Goal: Task Accomplishment & Management: Manage account settings

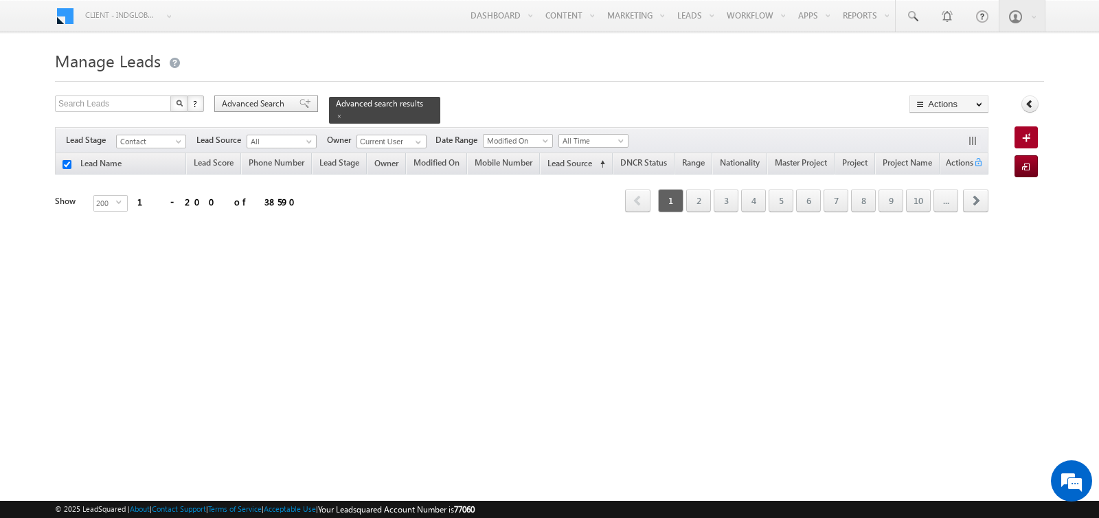
click at [280, 104] on span "Advanced Search" at bounding box center [255, 104] width 67 height 12
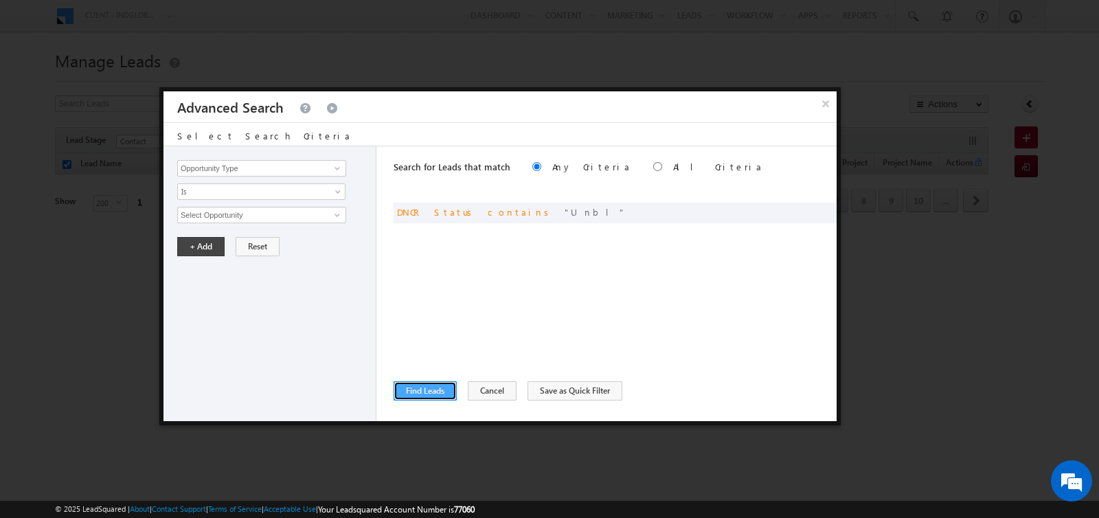
click at [433, 391] on button "Find Leads" at bounding box center [425, 390] width 63 height 19
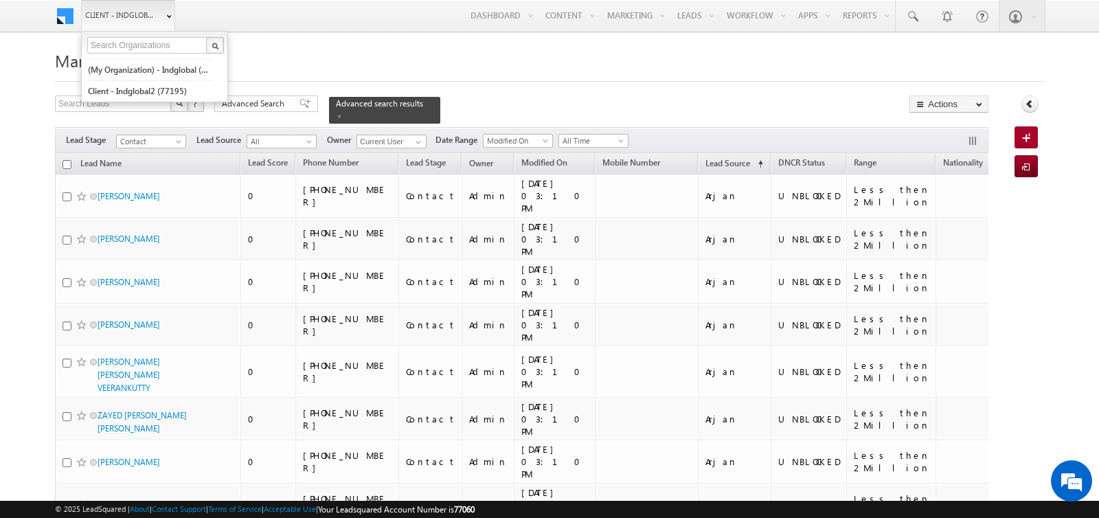
checkbox input "false"
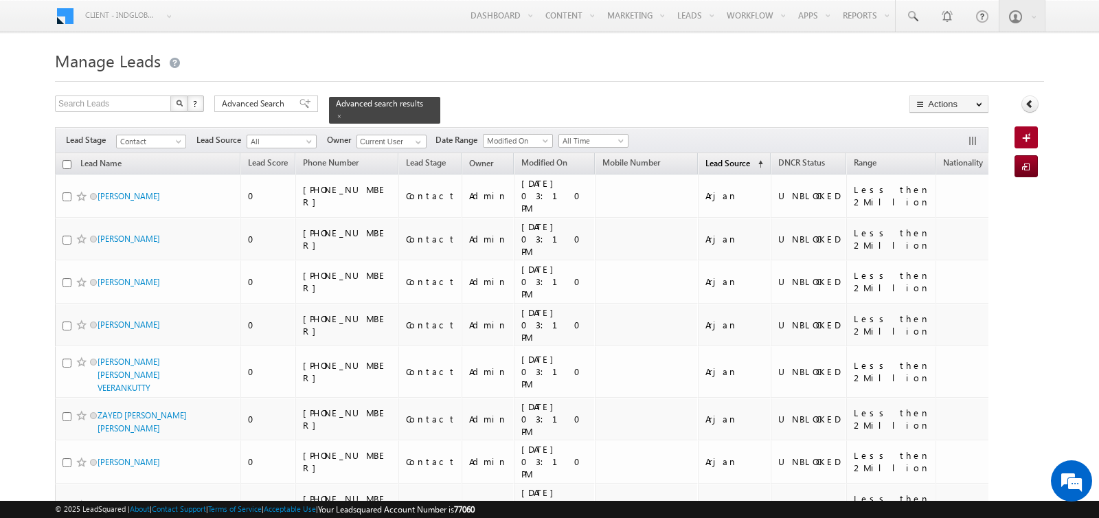
click at [705, 163] on span "Lead Source" at bounding box center [727, 163] width 45 height 10
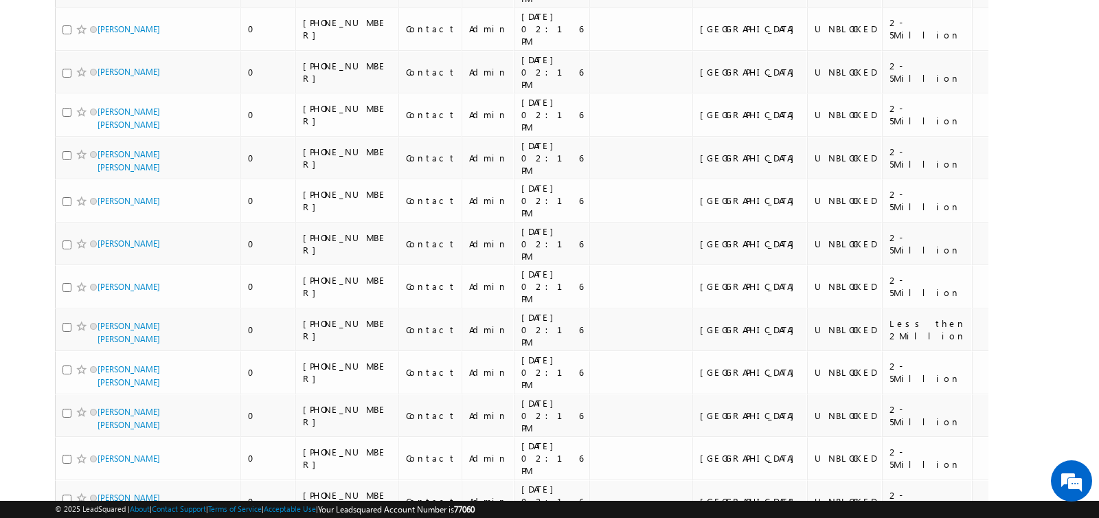
scroll to position [6709, 0]
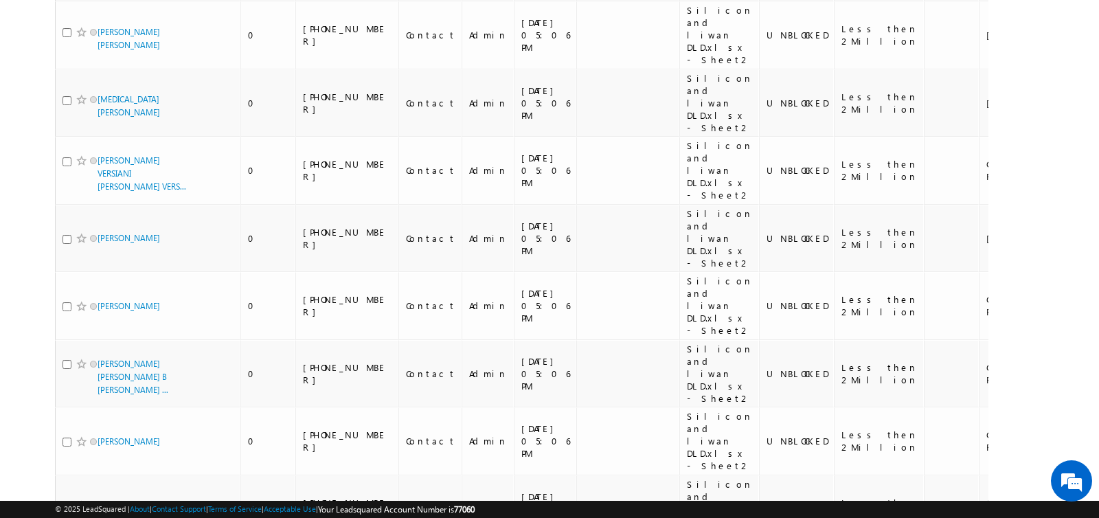
scroll to position [10703, 0]
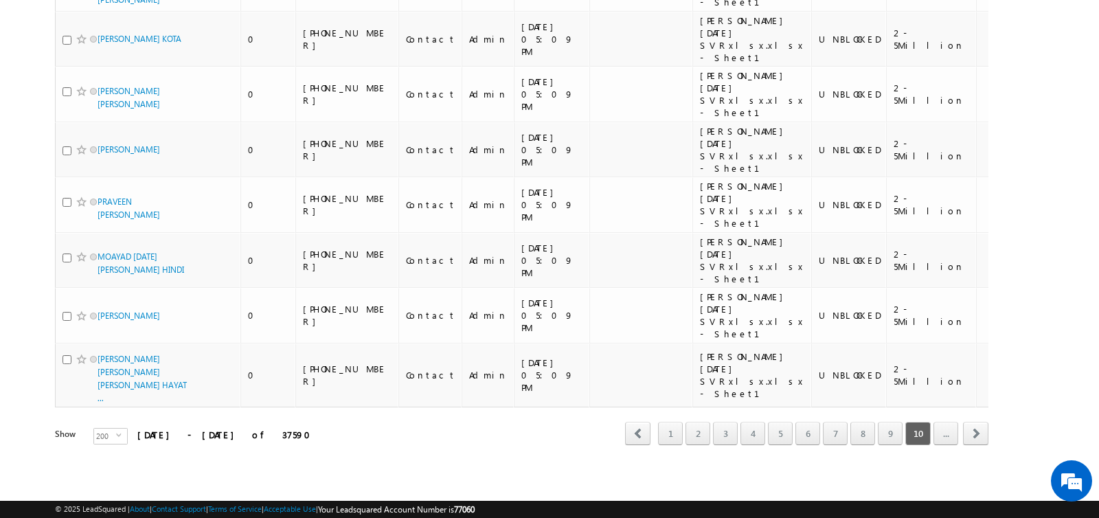
scroll to position [10174, 0]
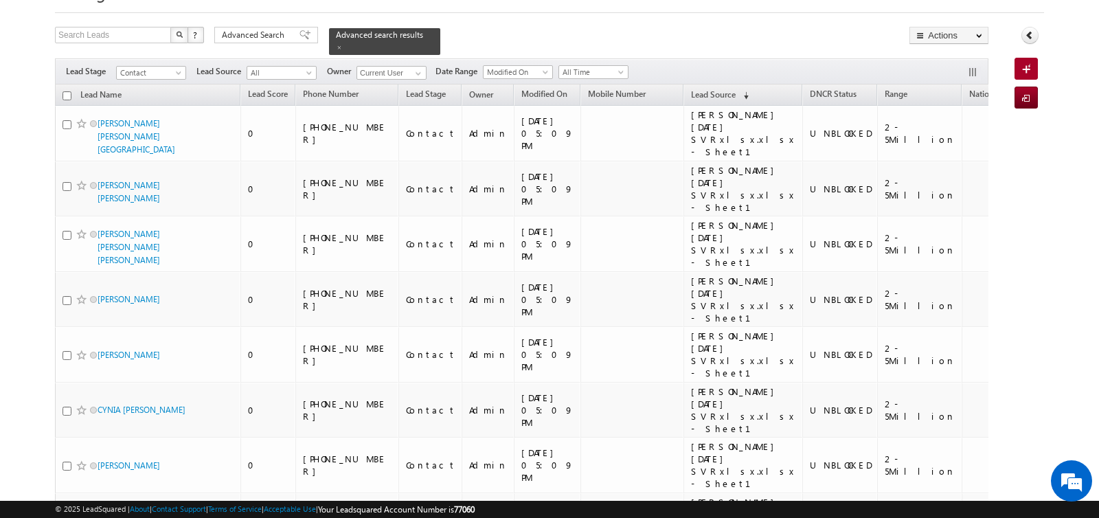
scroll to position [0, 0]
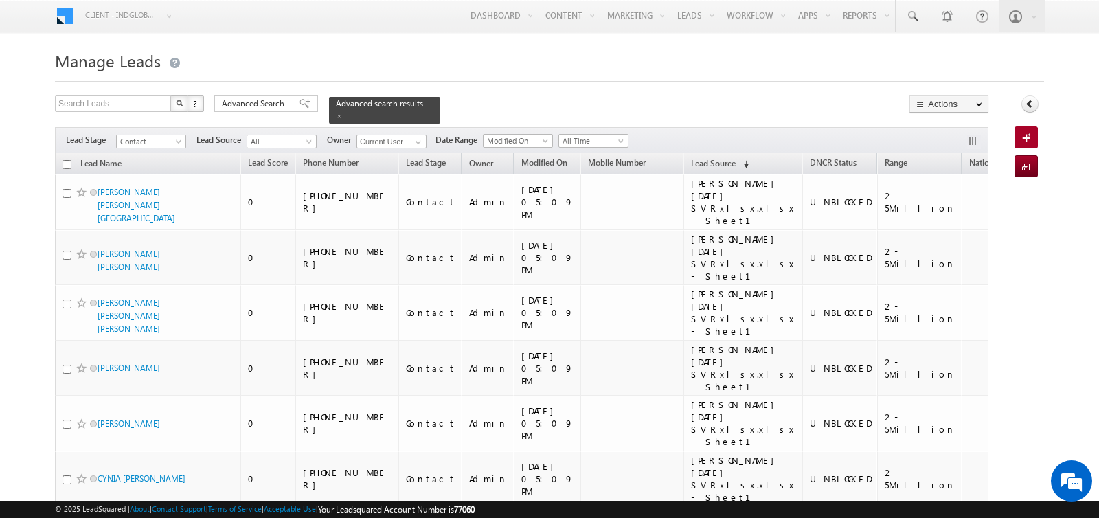
click at [66, 163] on input "checkbox" at bounding box center [67, 164] width 9 height 9
checkbox input "true"
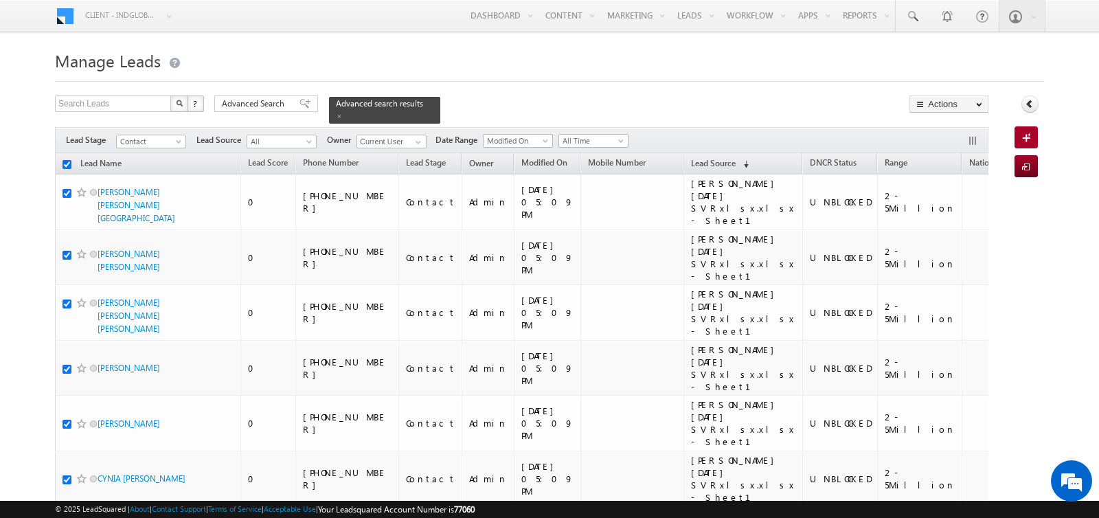
checkbox input "true"
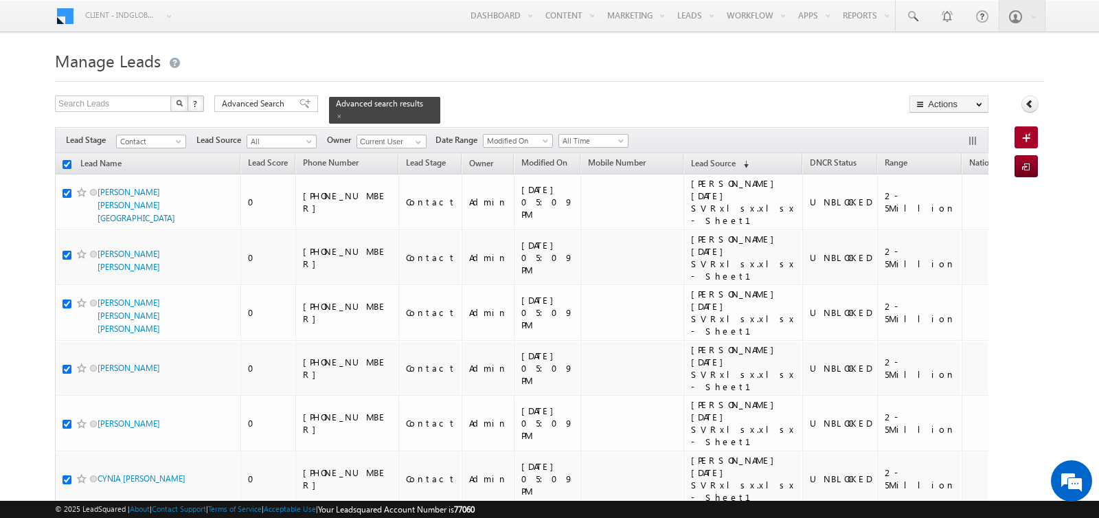
checkbox input "true"
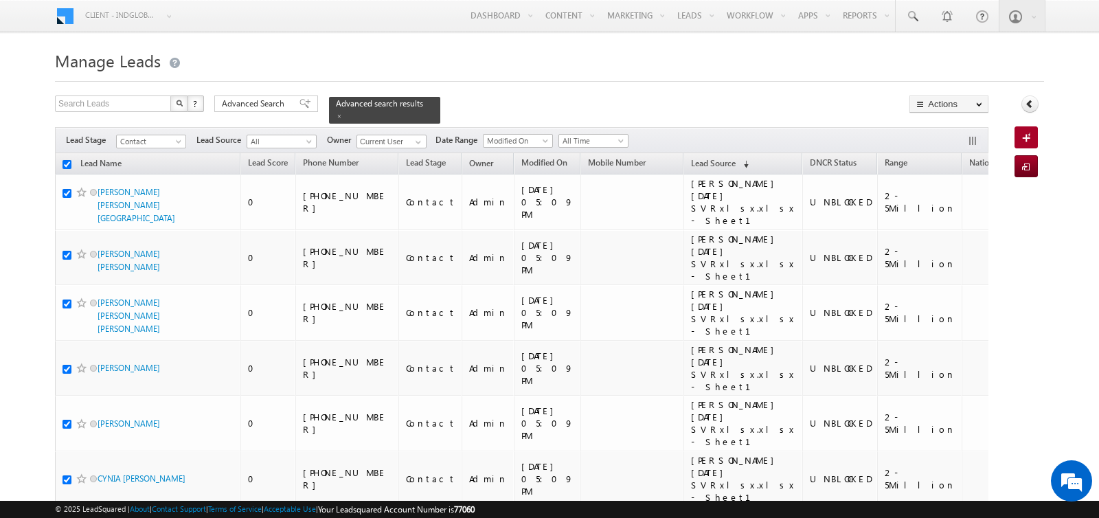
checkbox input "true"
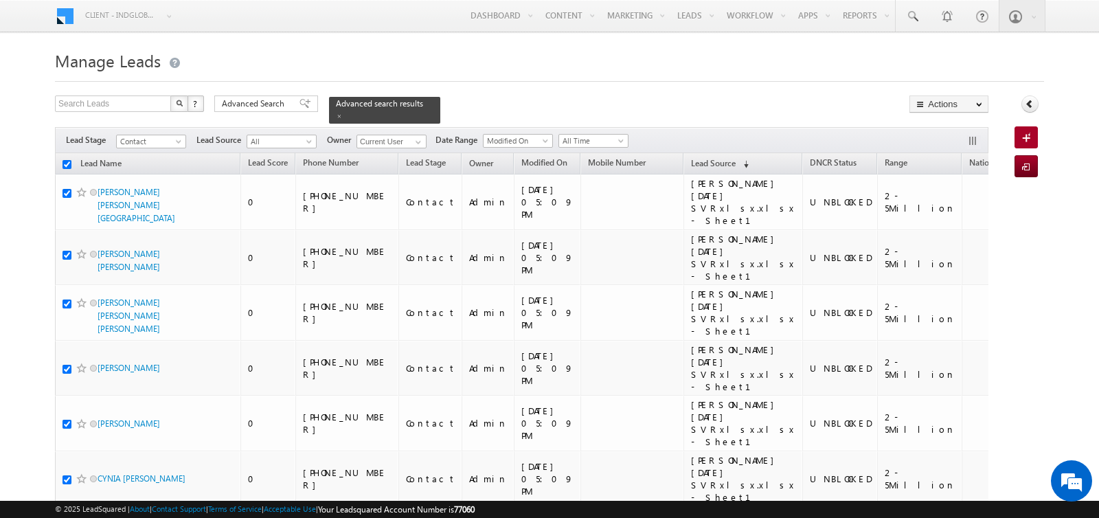
checkbox input "true"
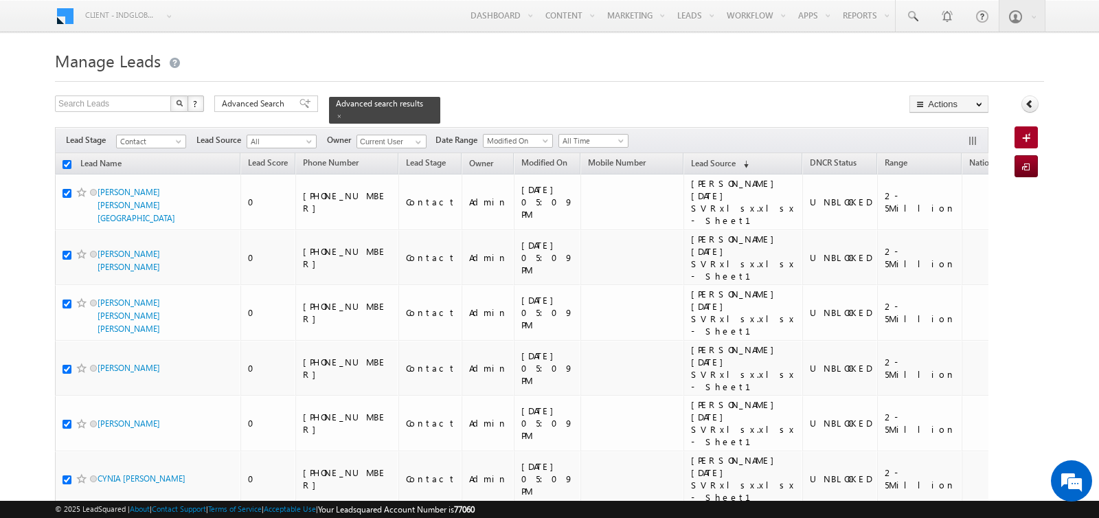
checkbox input "true"
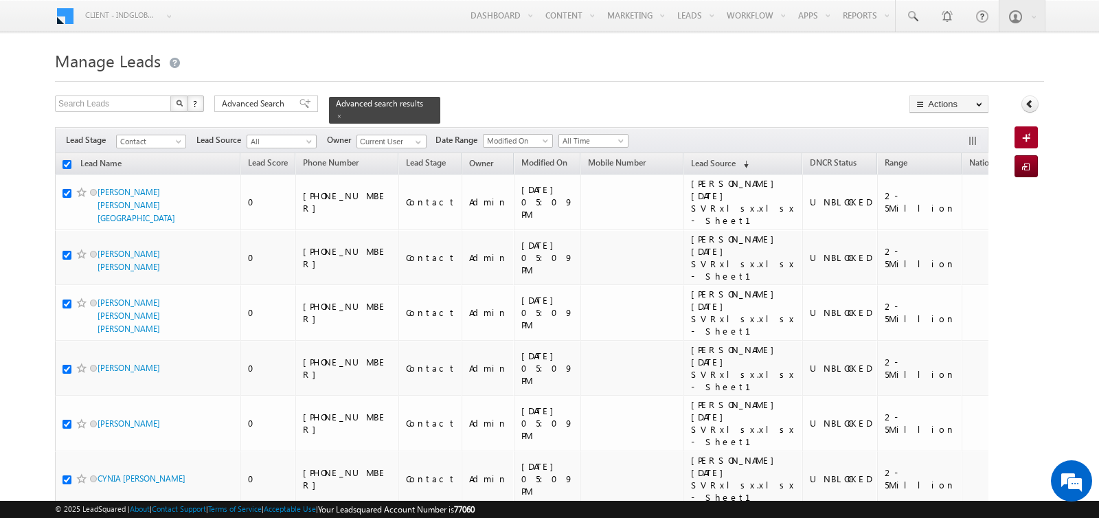
checkbox input "true"
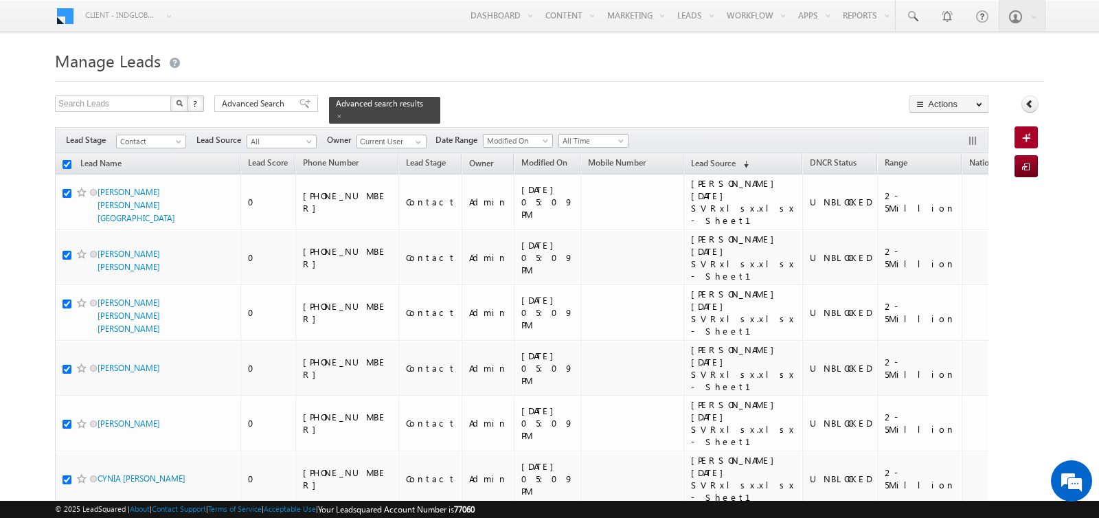
checkbox input "true"
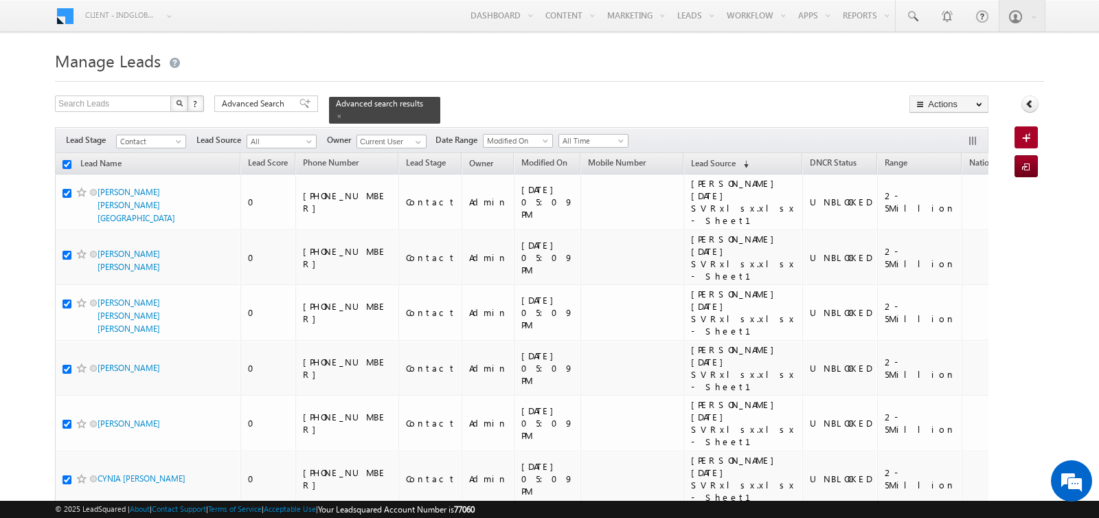
checkbox input "true"
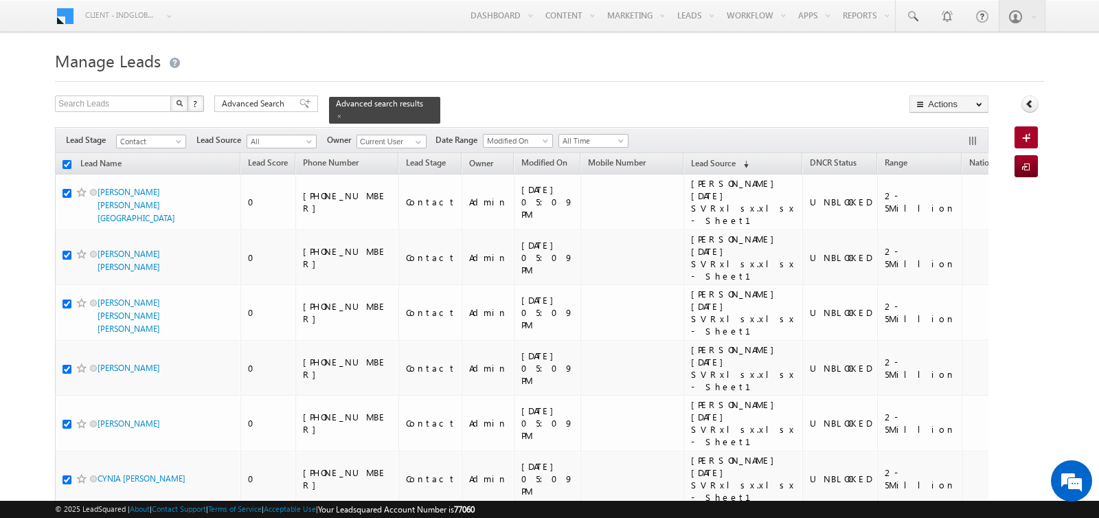
checkbox input "true"
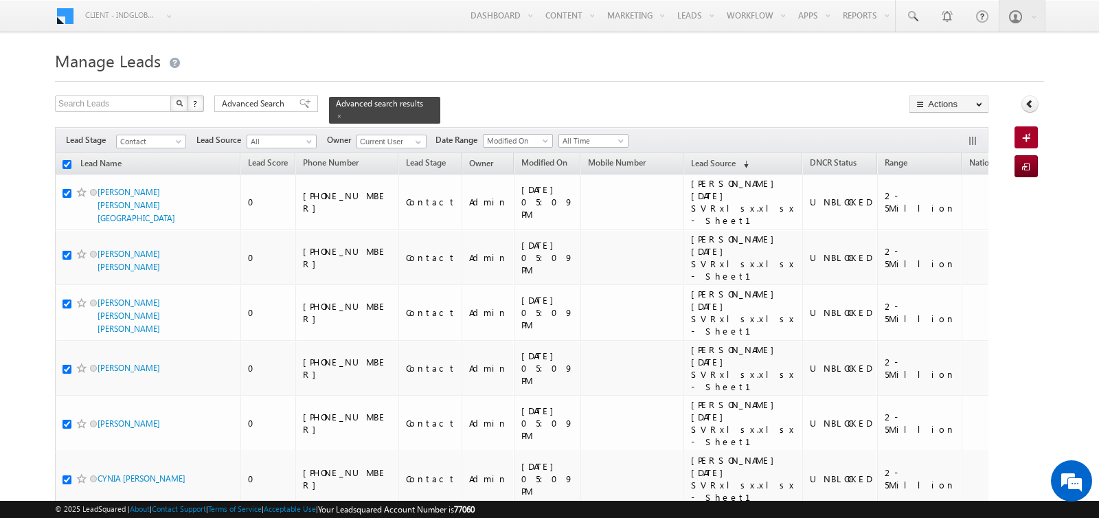
checkbox input "true"
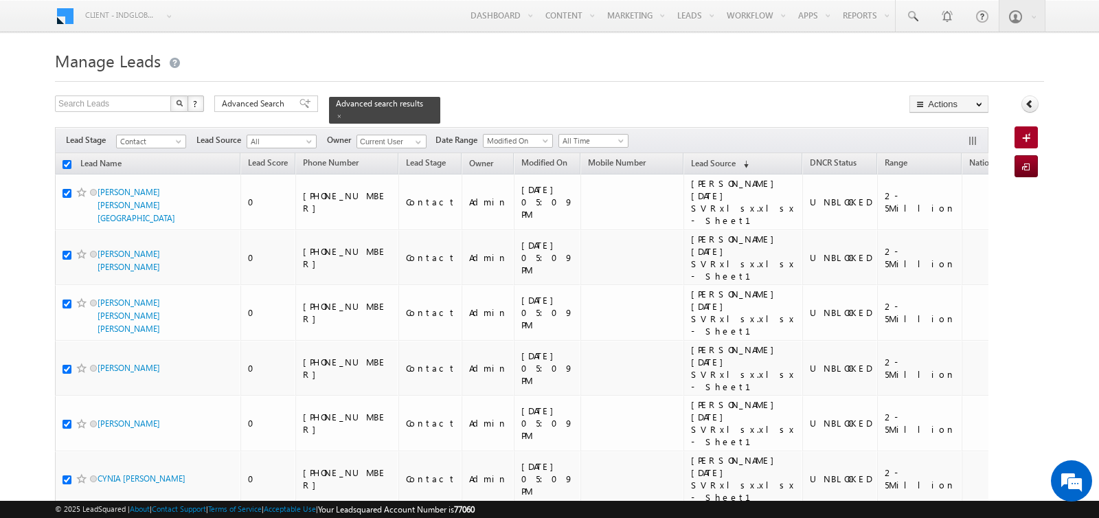
checkbox input "true"
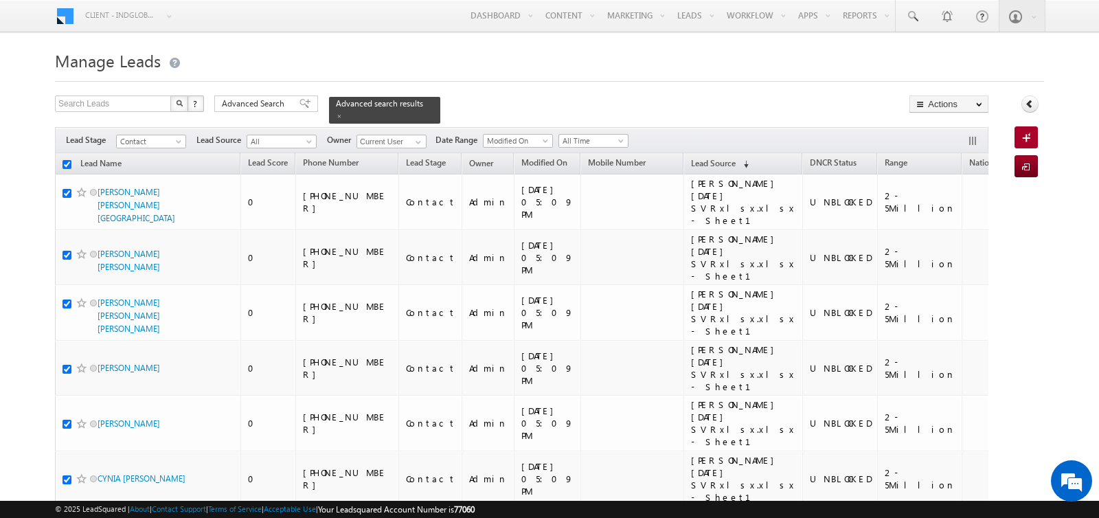
checkbox input "true"
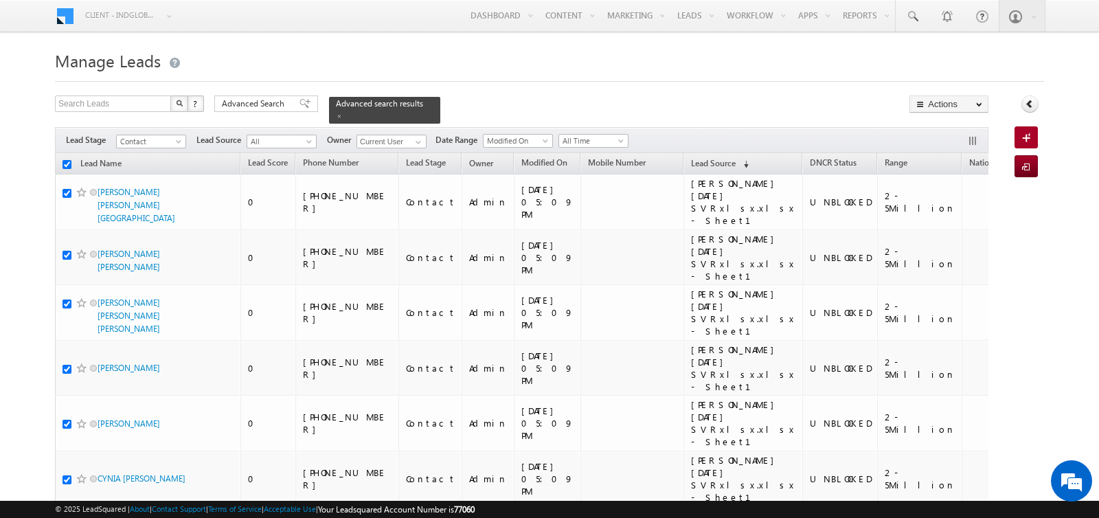
checkbox input "true"
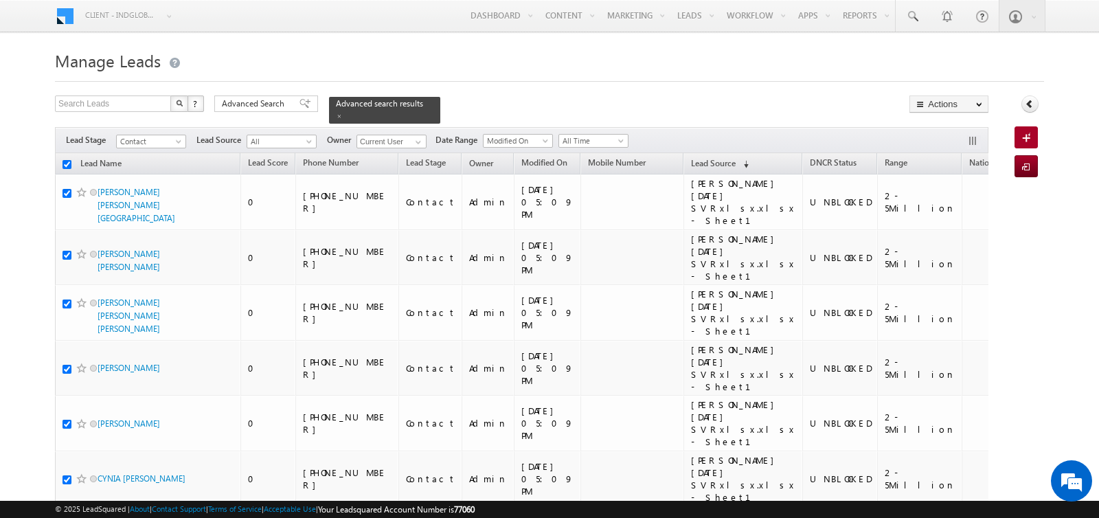
checkbox input "true"
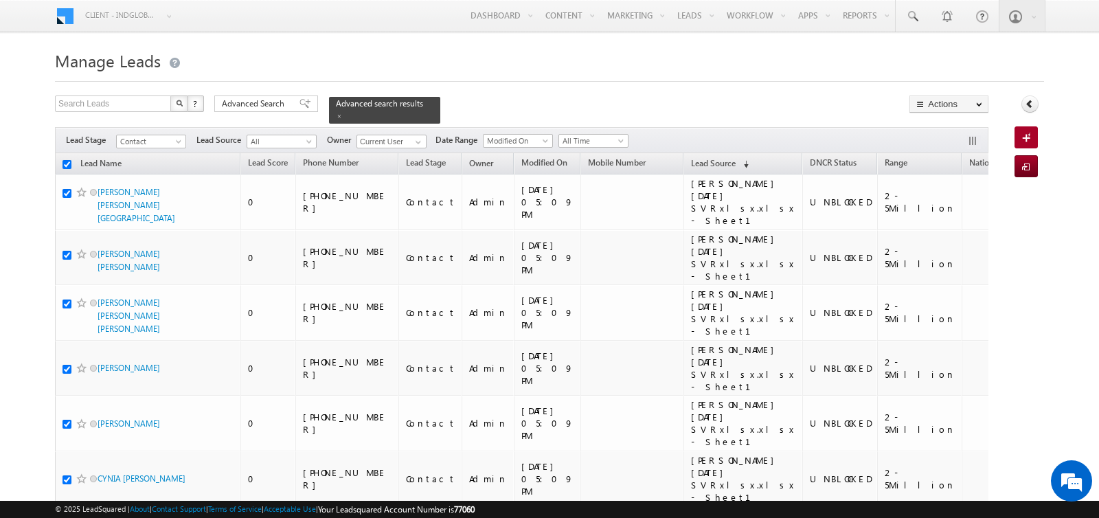
checkbox input "true"
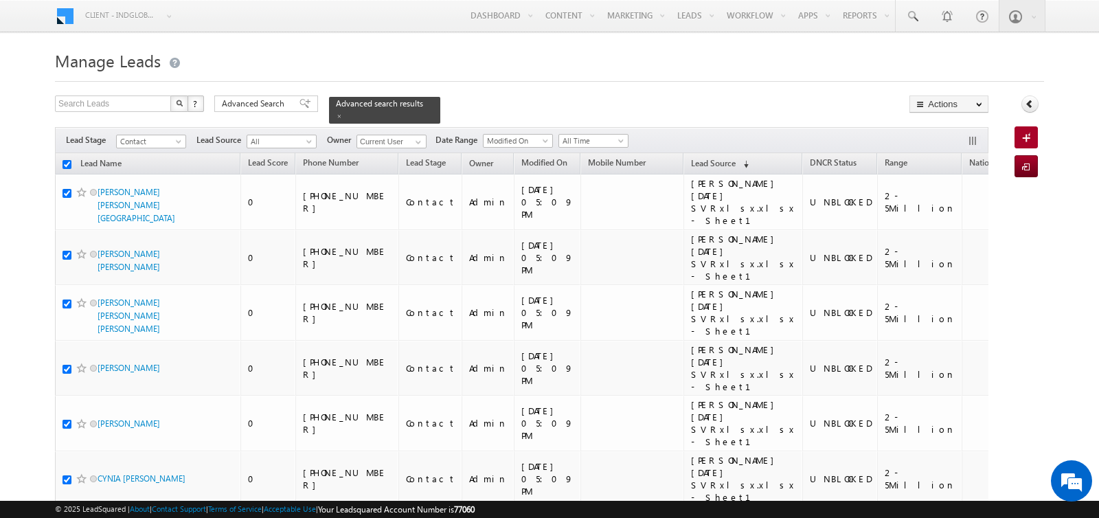
checkbox input "true"
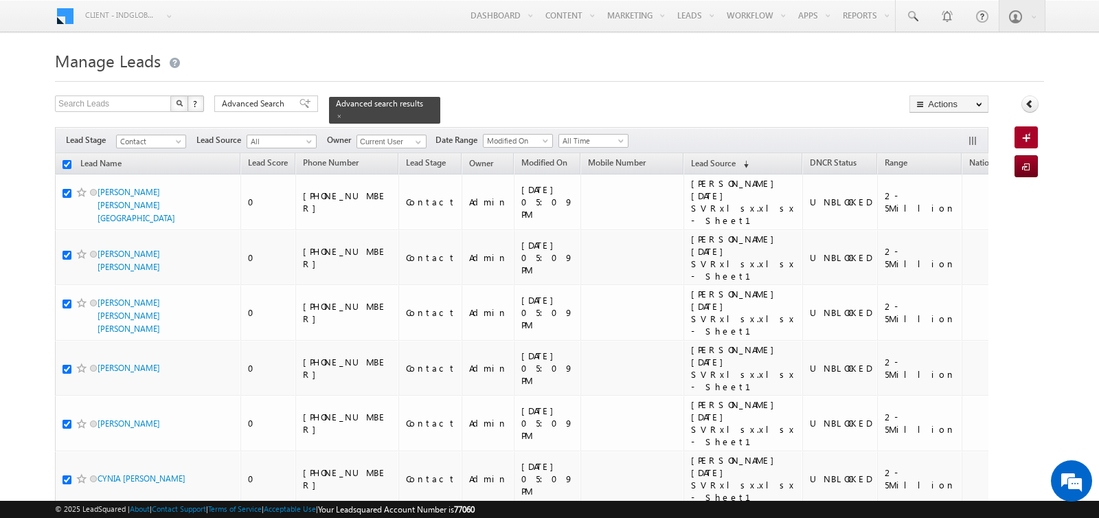
checkbox input "true"
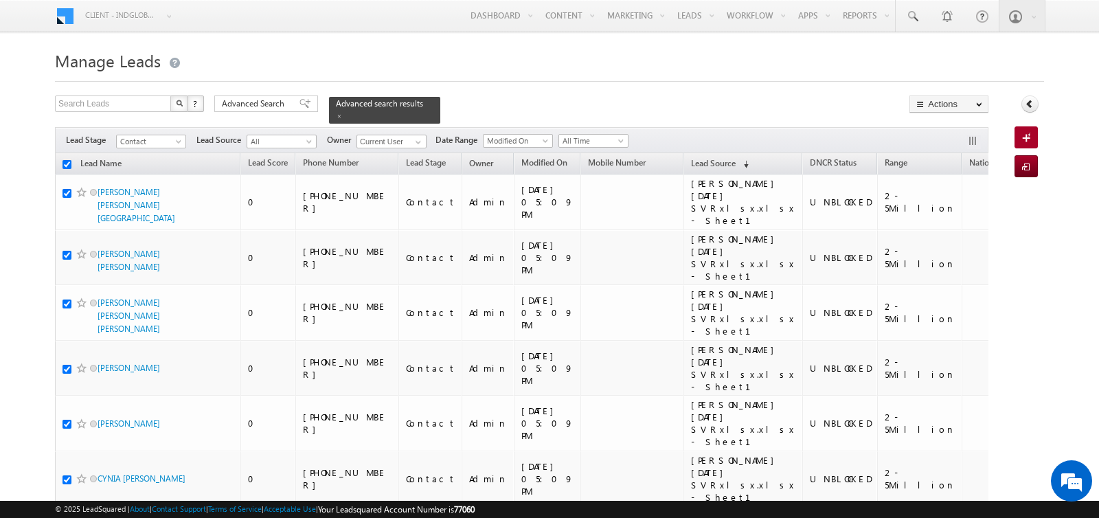
checkbox input "true"
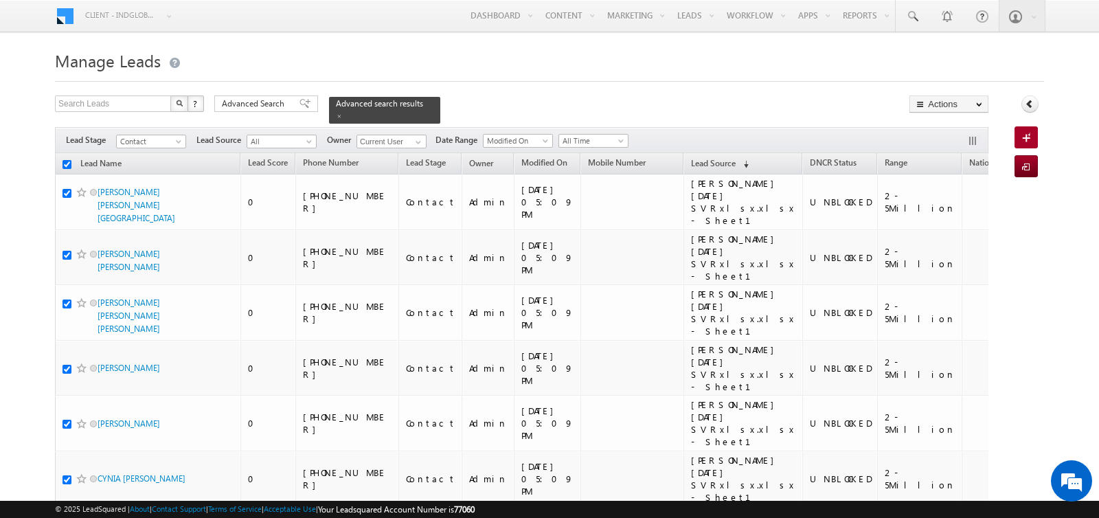
checkbox input "true"
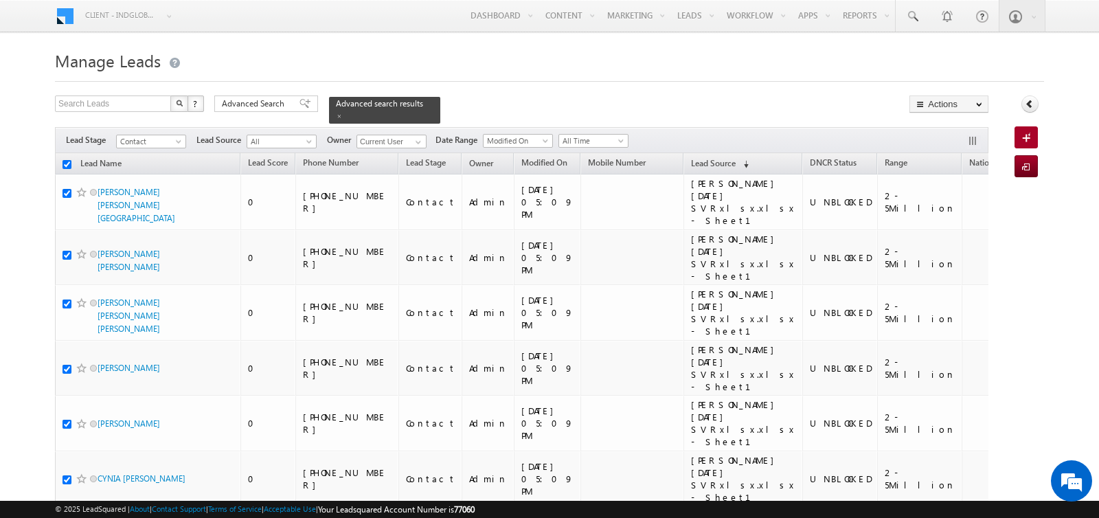
checkbox input "true"
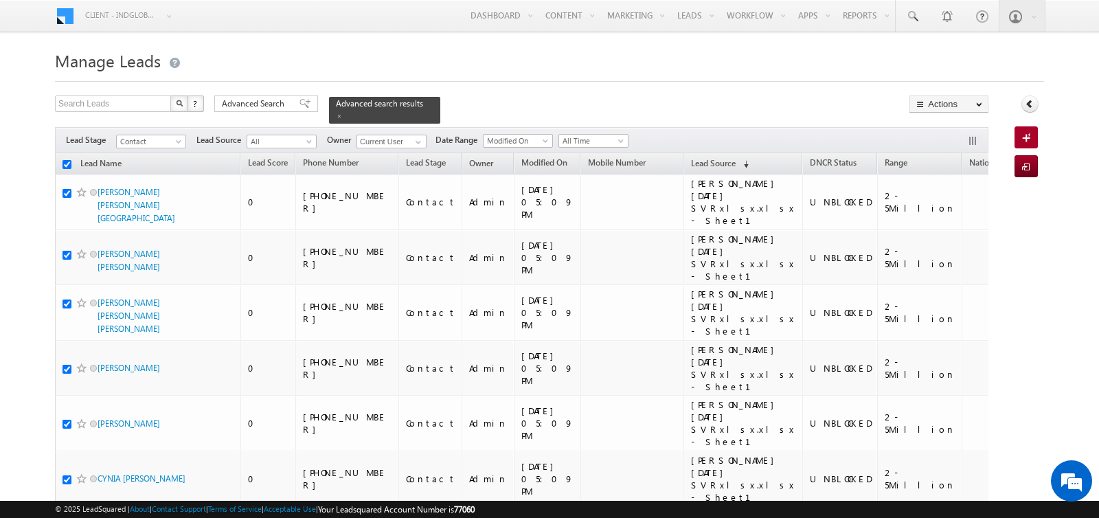
checkbox input "true"
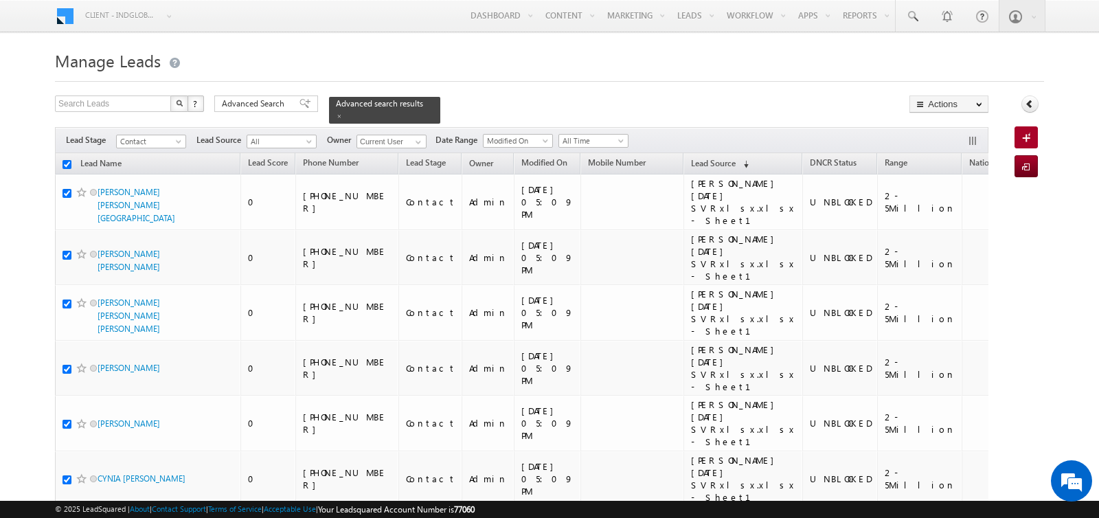
checkbox input "true"
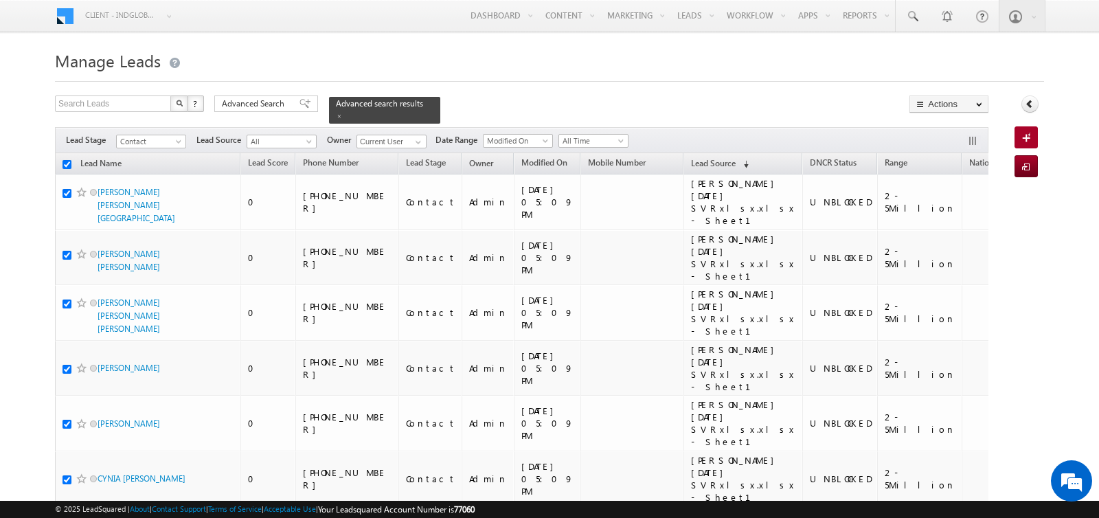
checkbox input "true"
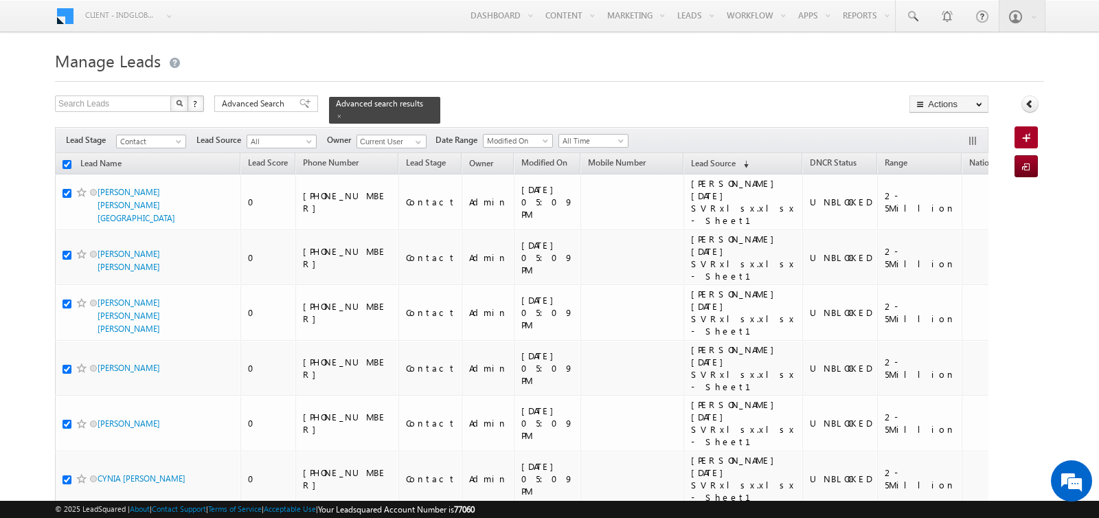
checkbox input "true"
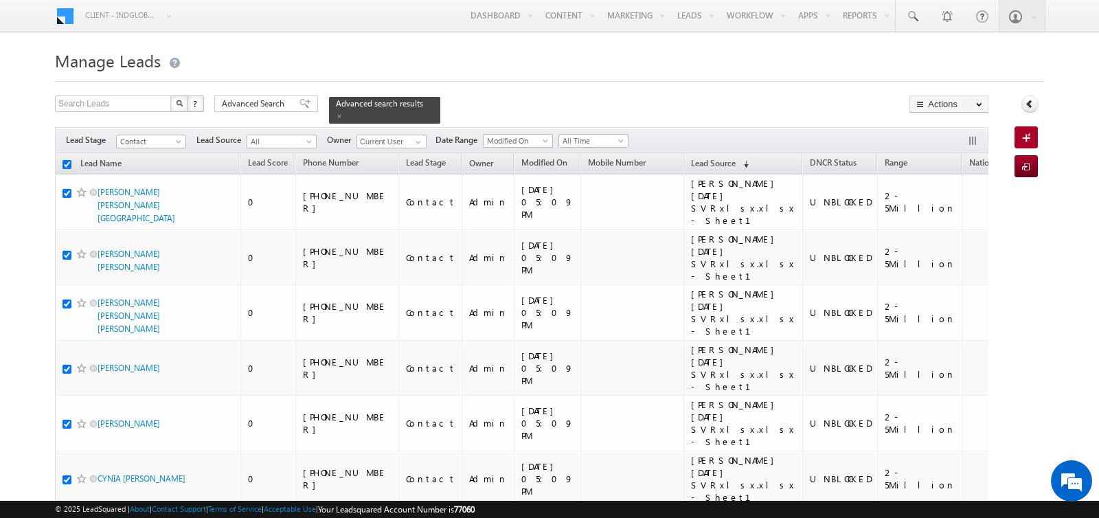
checkbox input "true"
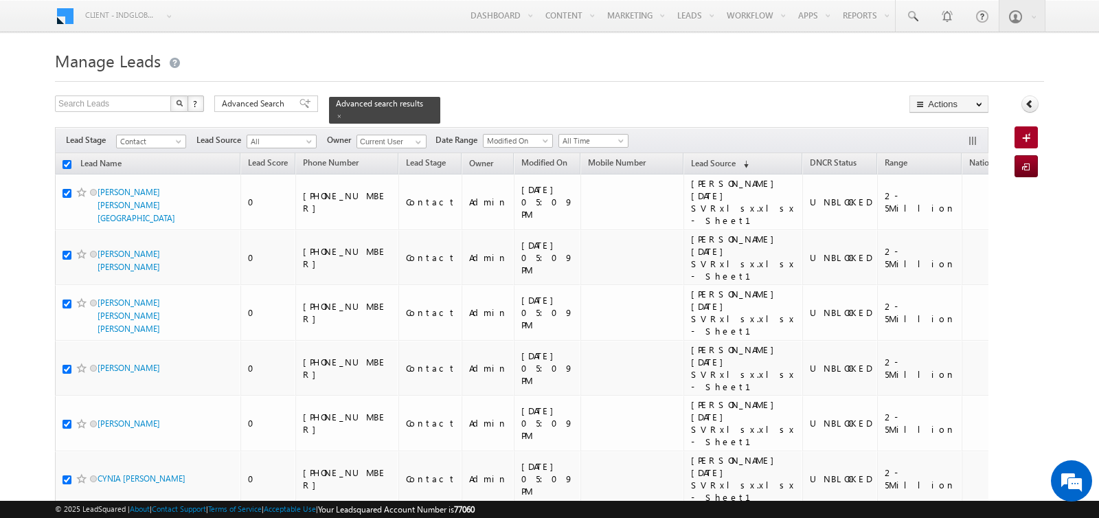
checkbox input "true"
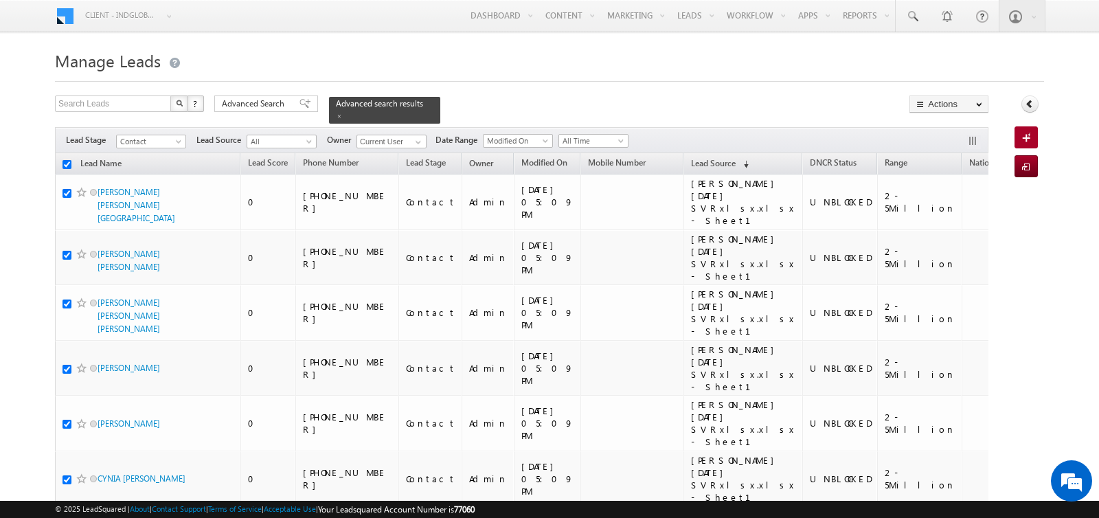
checkbox input "true"
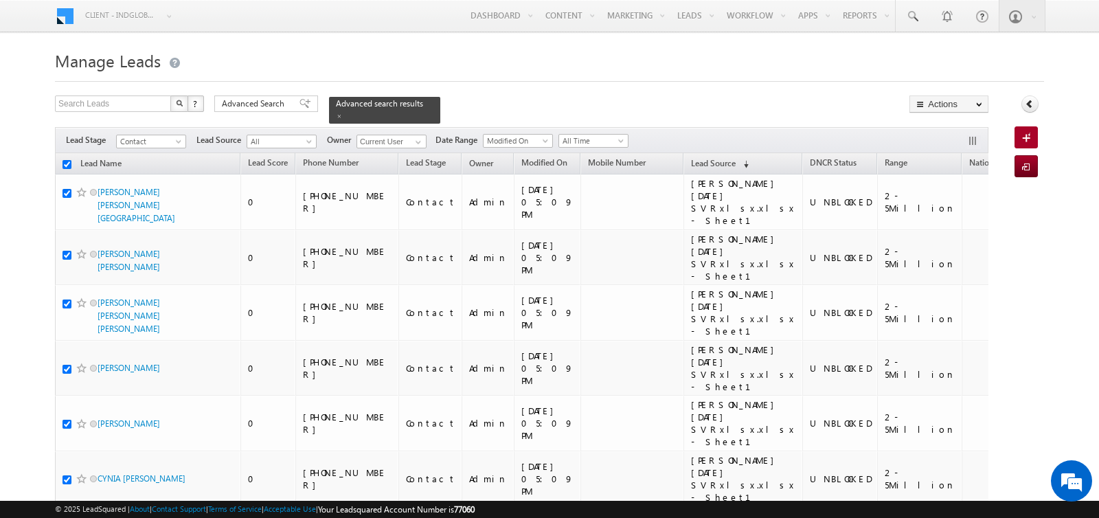
checkbox input "true"
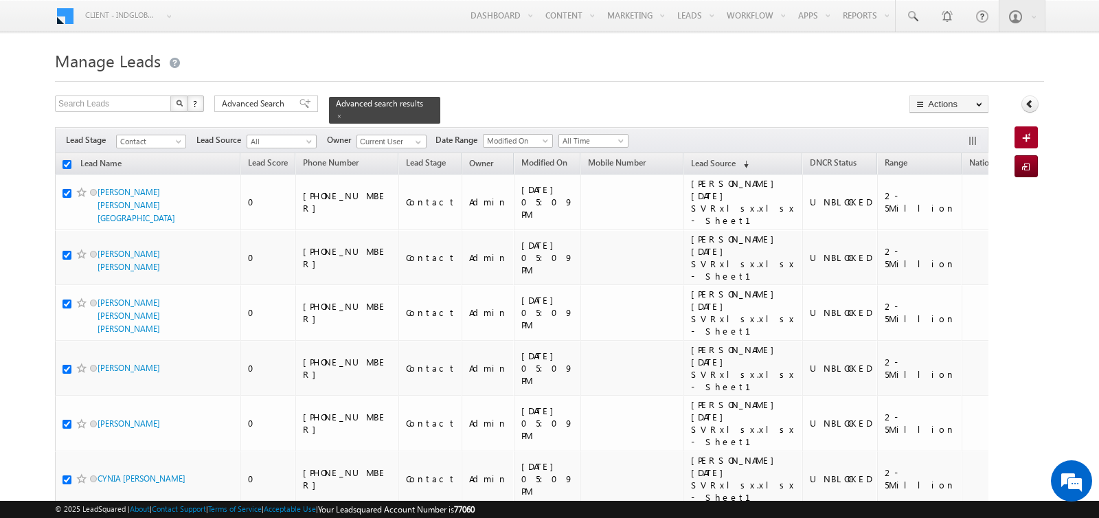
checkbox input "true"
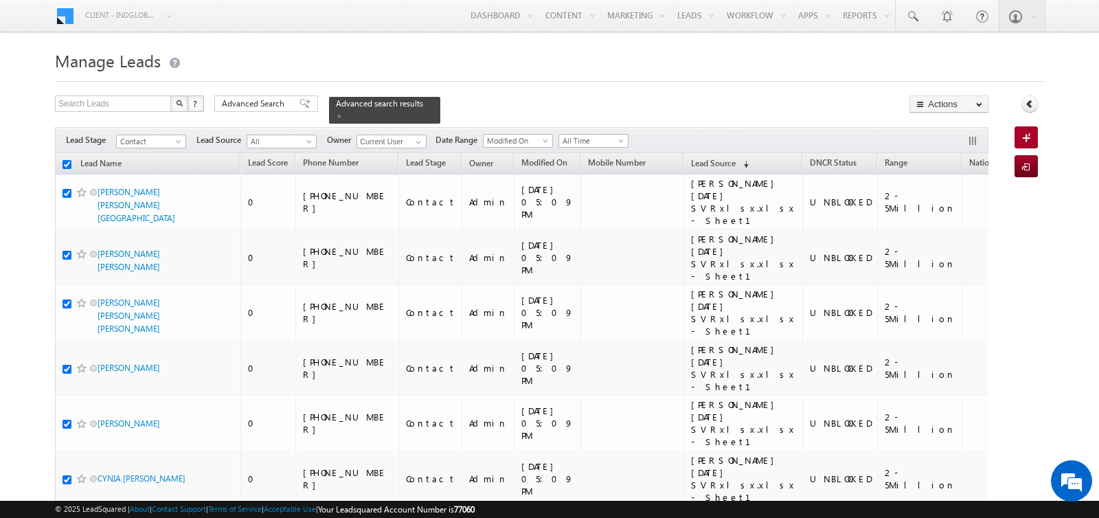
checkbox input "true"
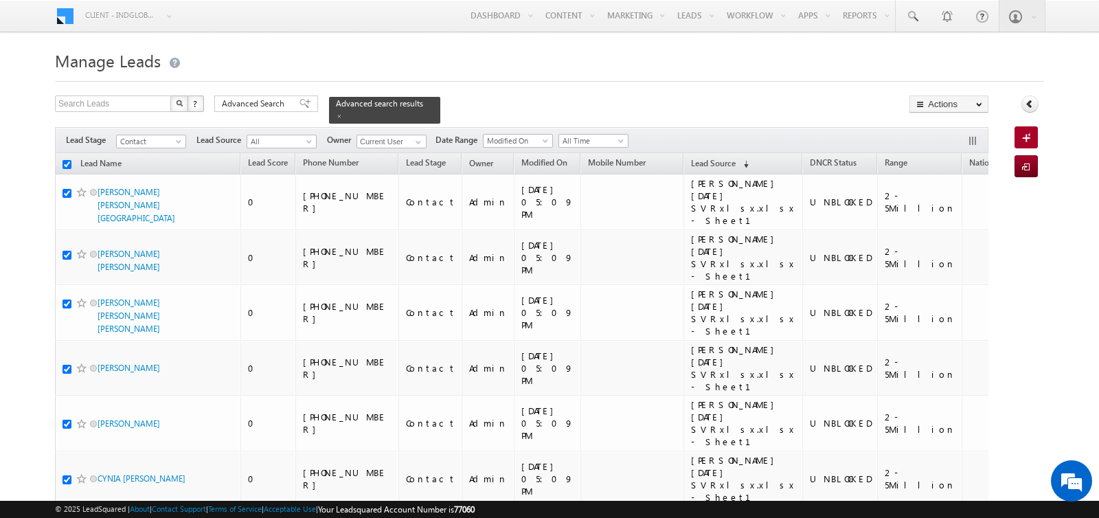
checkbox input "true"
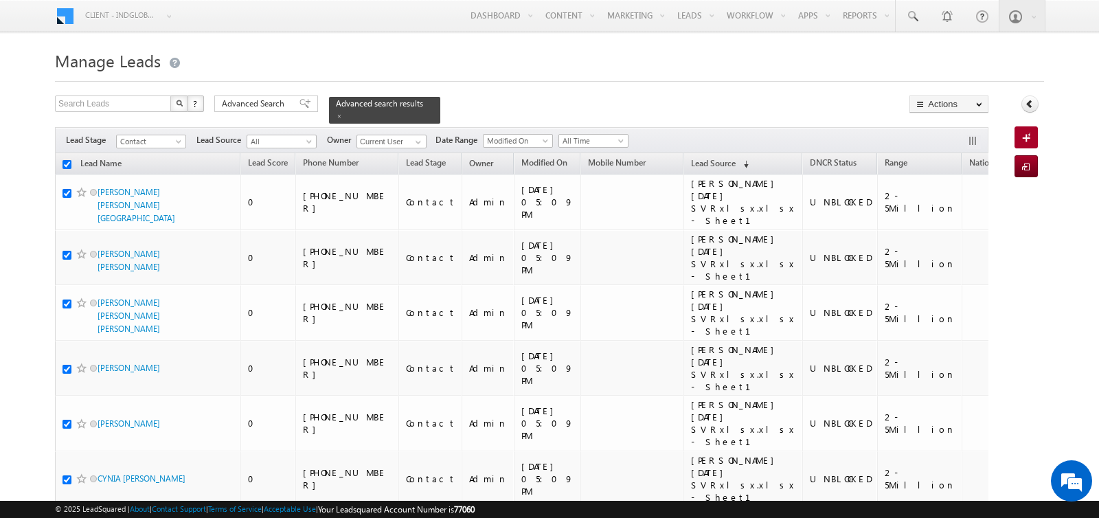
checkbox input "true"
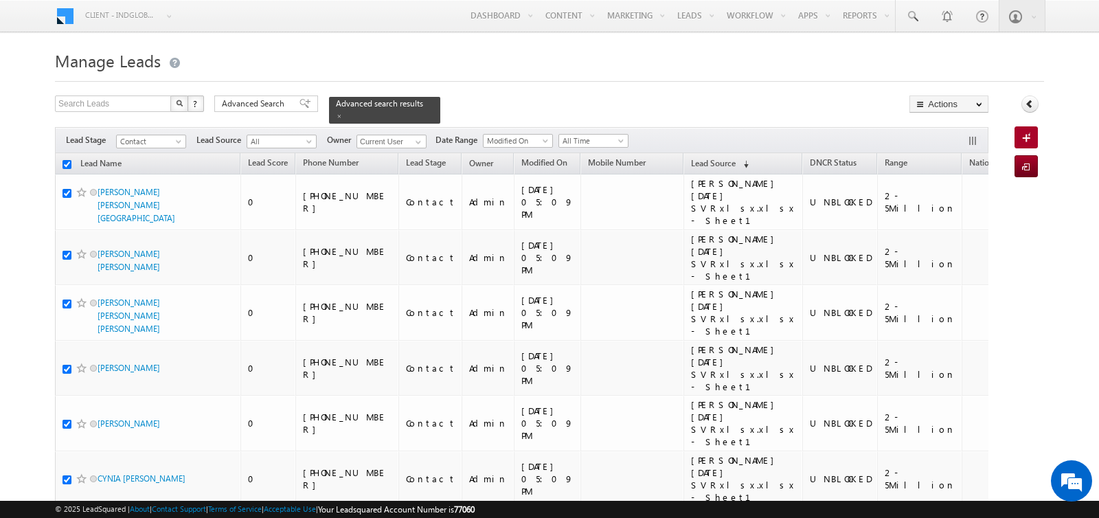
checkbox input "true"
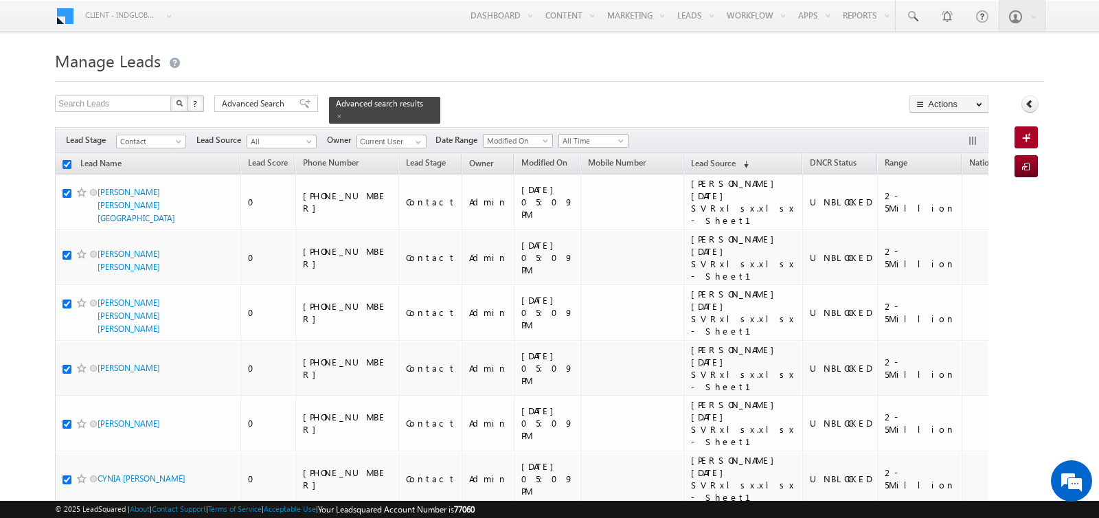
checkbox input "true"
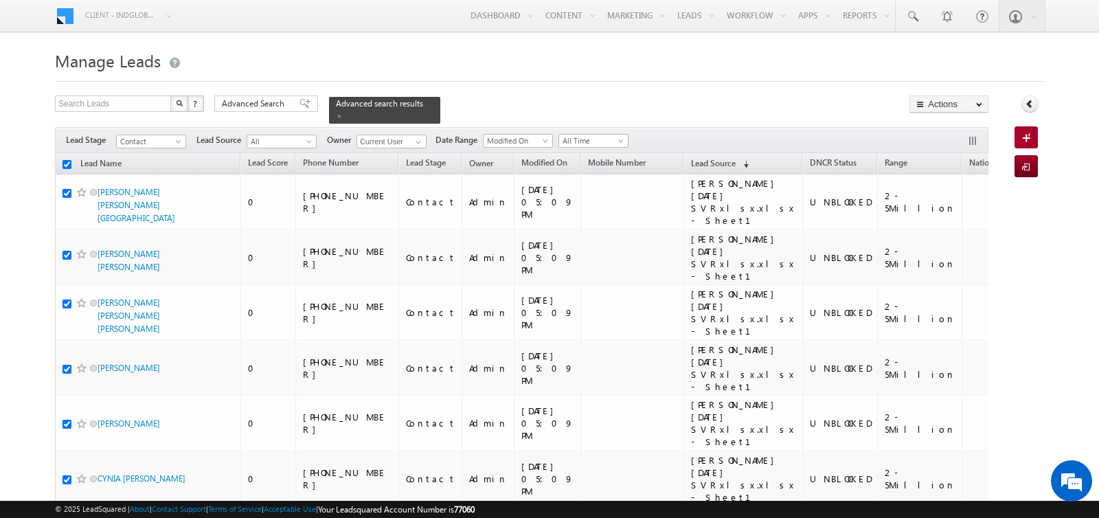
checkbox input "true"
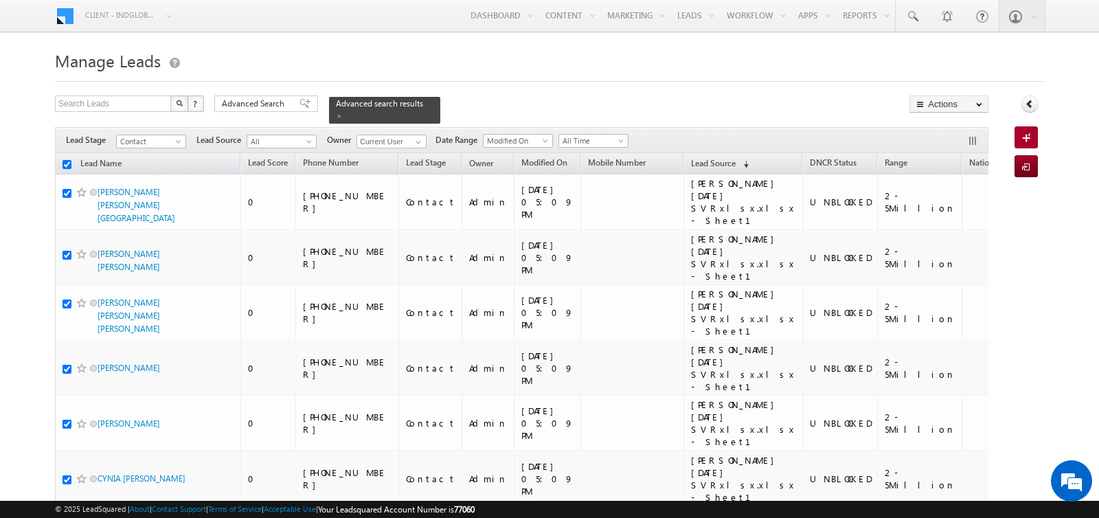
checkbox input "true"
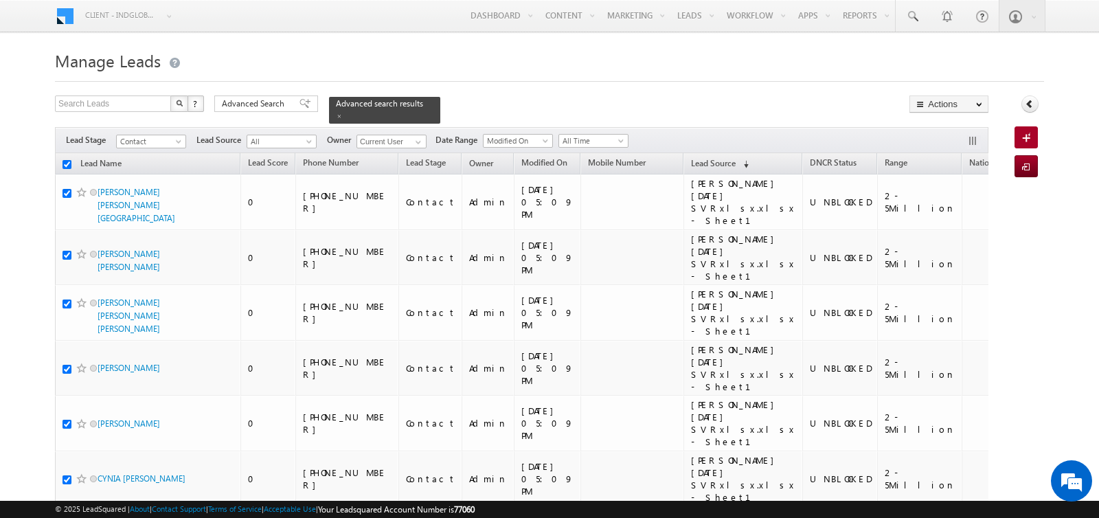
checkbox input "true"
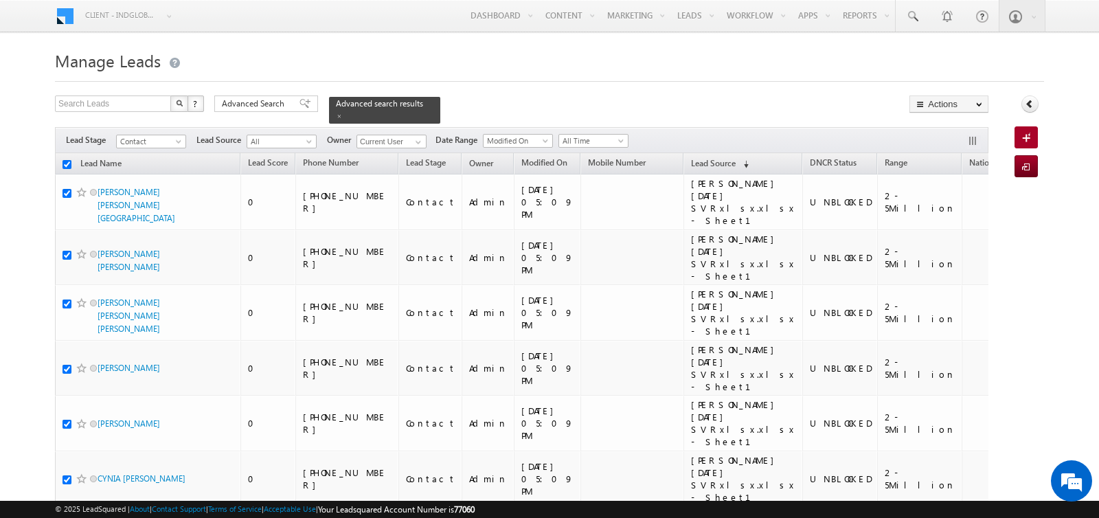
checkbox input "true"
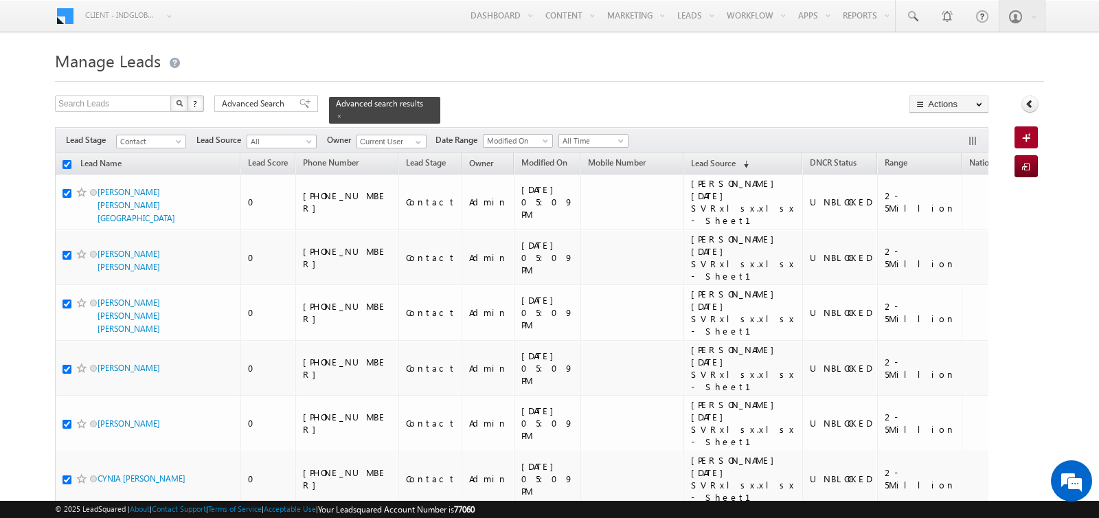
checkbox input "true"
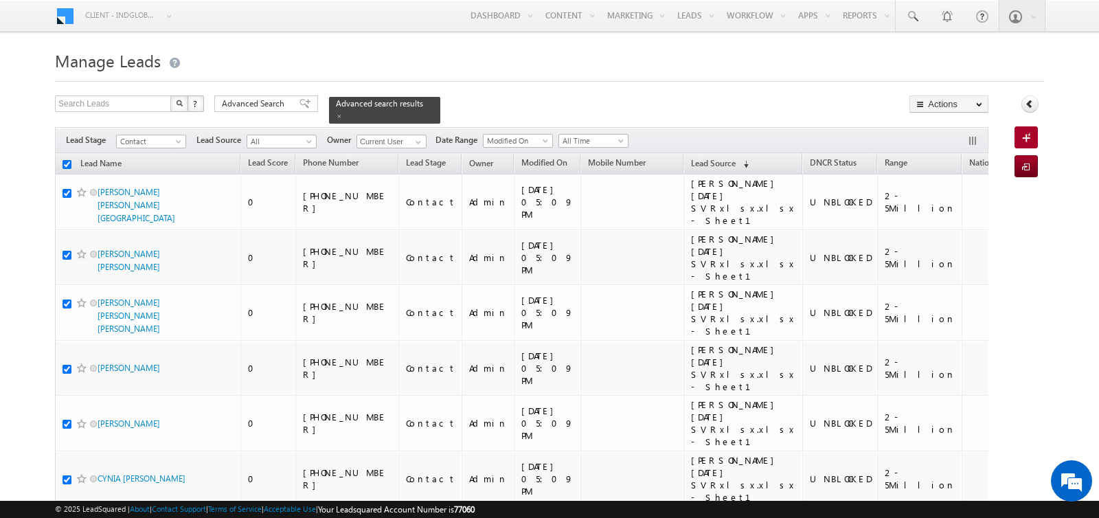
checkbox input "true"
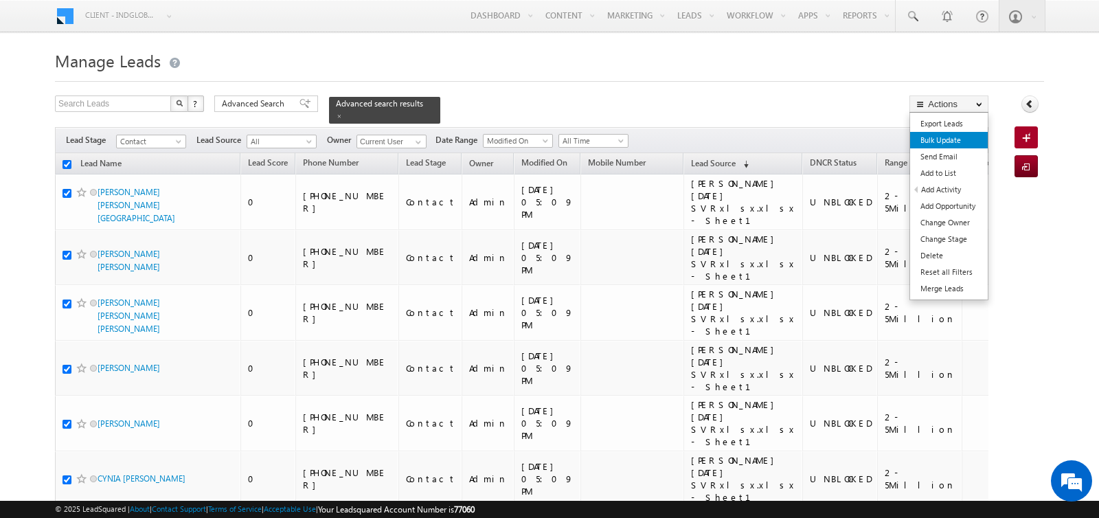
click at [945, 142] on link "Bulk Update" at bounding box center [949, 140] width 78 height 16
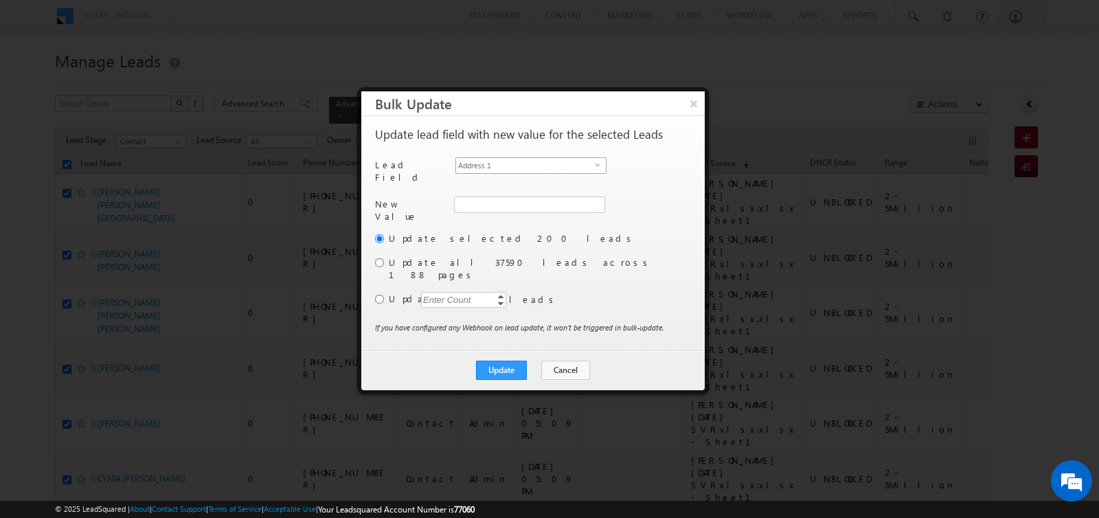
click at [530, 162] on span "Address 1" at bounding box center [525, 165] width 139 height 15
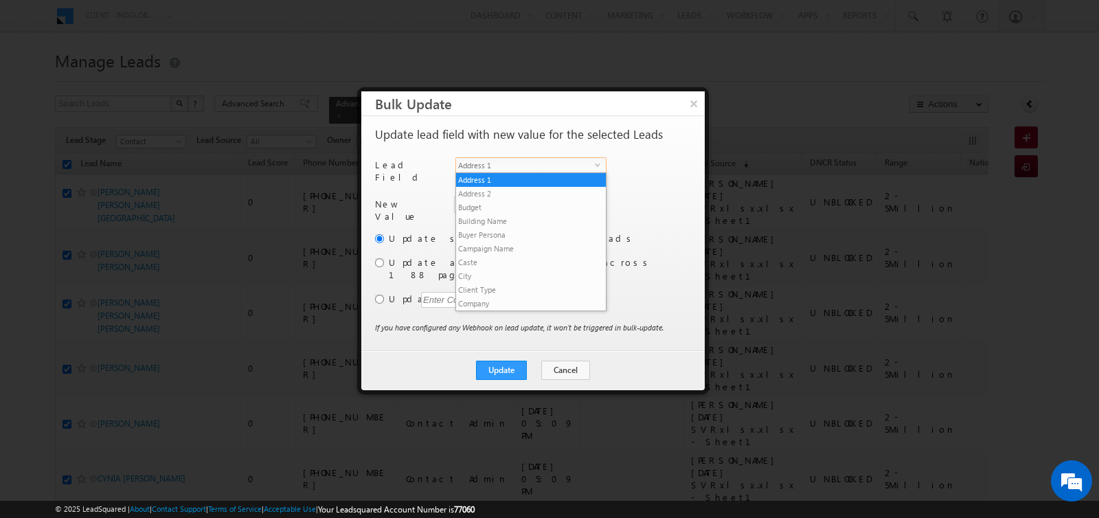
scroll to position [523, 0]
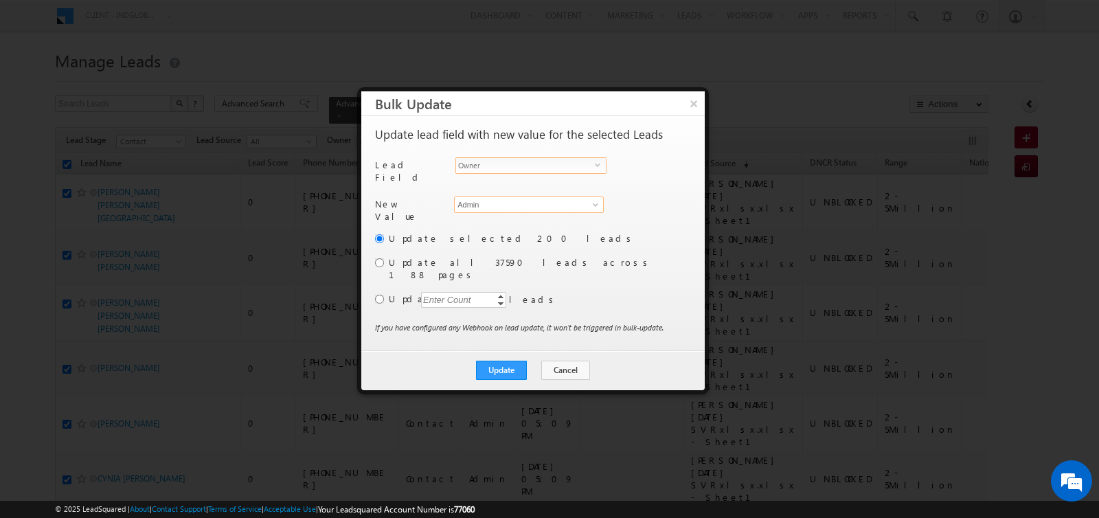
click at [494, 196] on input "Admin" at bounding box center [529, 204] width 150 height 16
click at [486, 213] on link "[PERSON_NAME] [PERSON_NAME][EMAIL_ADDRESS][PERSON_NAME][DOMAIN_NAME]" at bounding box center [529, 225] width 148 height 25
click at [381, 295] on input "radio" at bounding box center [379, 299] width 9 height 9
click at [438, 292] on div "Enter Count" at bounding box center [447, 300] width 52 height 16
click at [490, 361] on button "Update" at bounding box center [501, 370] width 51 height 19
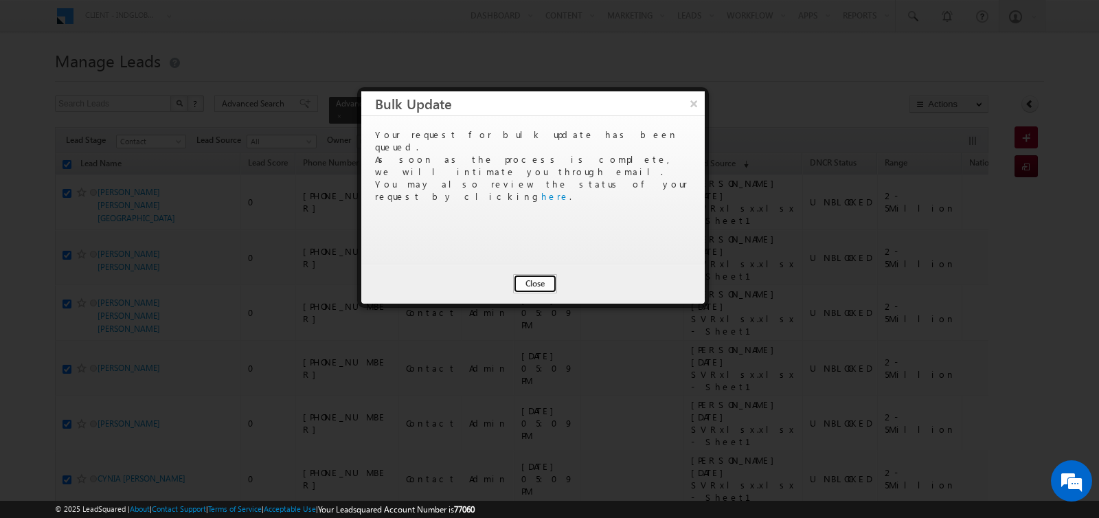
click at [543, 282] on button "Close" at bounding box center [535, 283] width 44 height 19
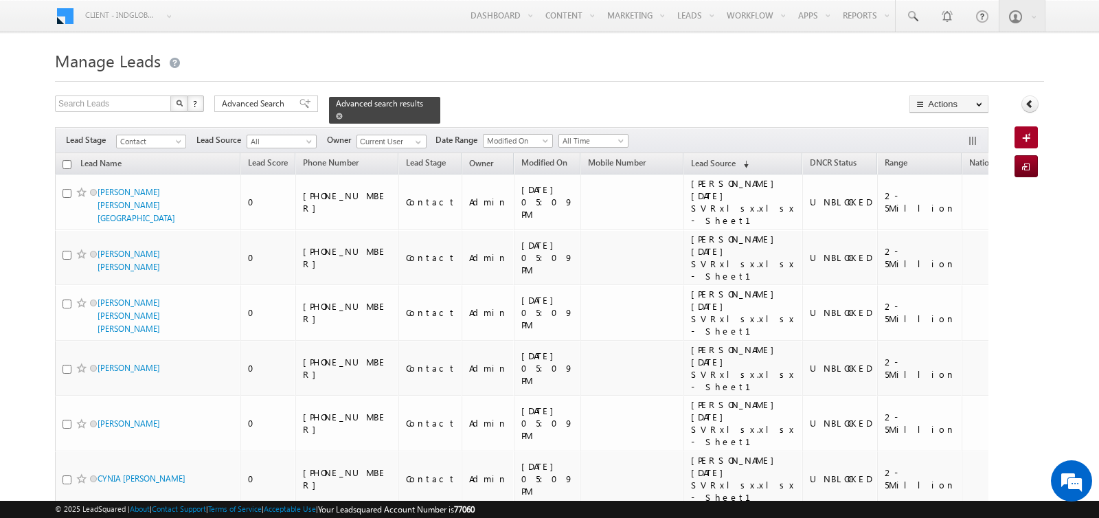
click at [336, 115] on span at bounding box center [339, 116] width 7 height 7
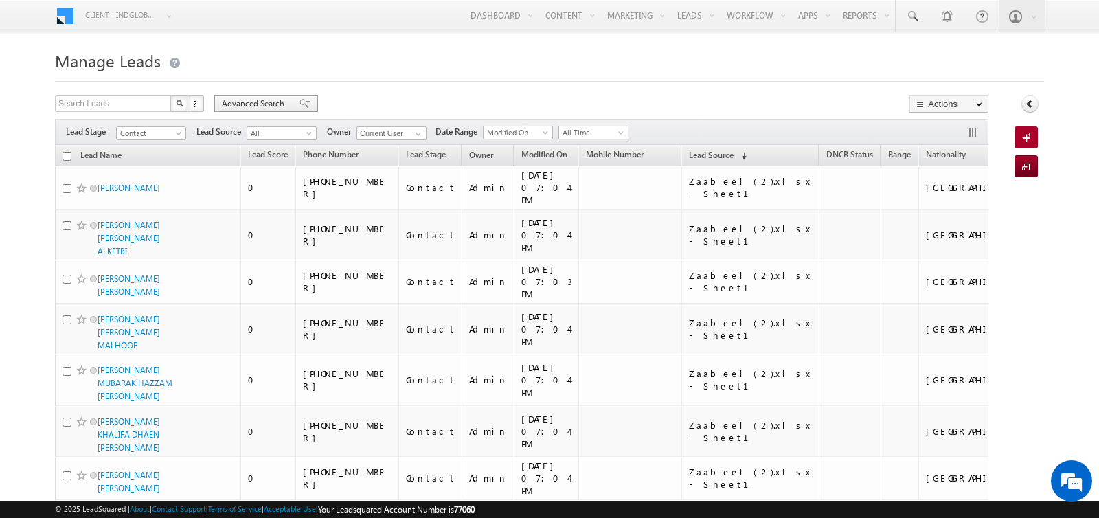
click at [267, 104] on span "Advanced Search" at bounding box center [255, 104] width 67 height 12
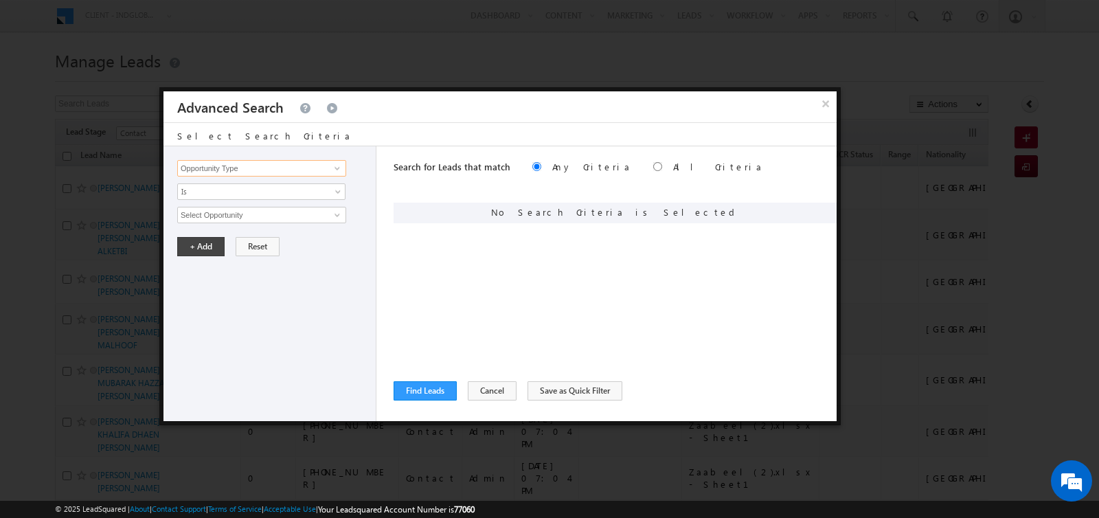
click at [260, 170] on input "Opportunity Type" at bounding box center [261, 168] width 169 height 16
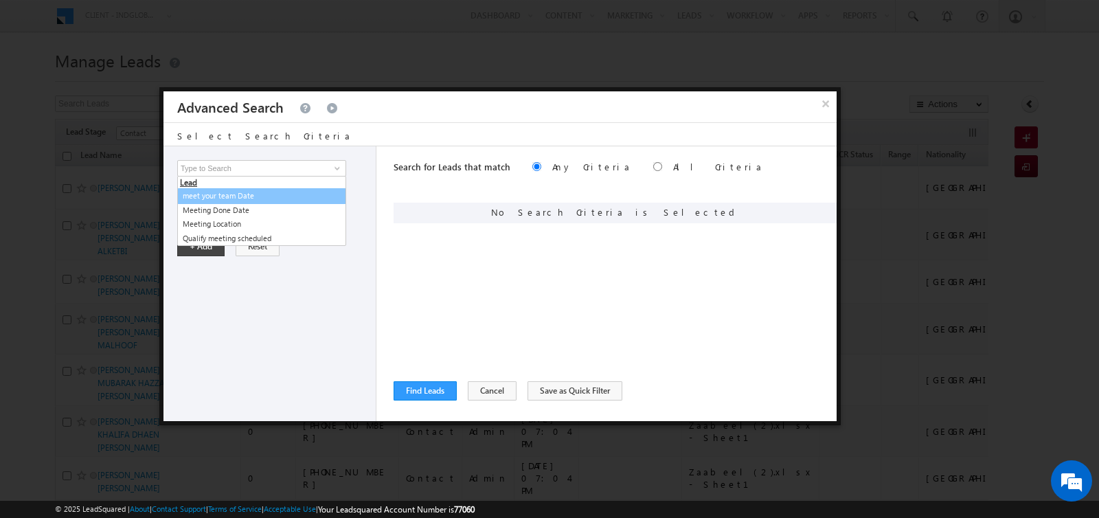
click at [364, 160] on div "Opportunity Type Lead Activity Task Sales Group Prospect Id Address 1 Address 2…" at bounding box center [273, 168] width 192 height 16
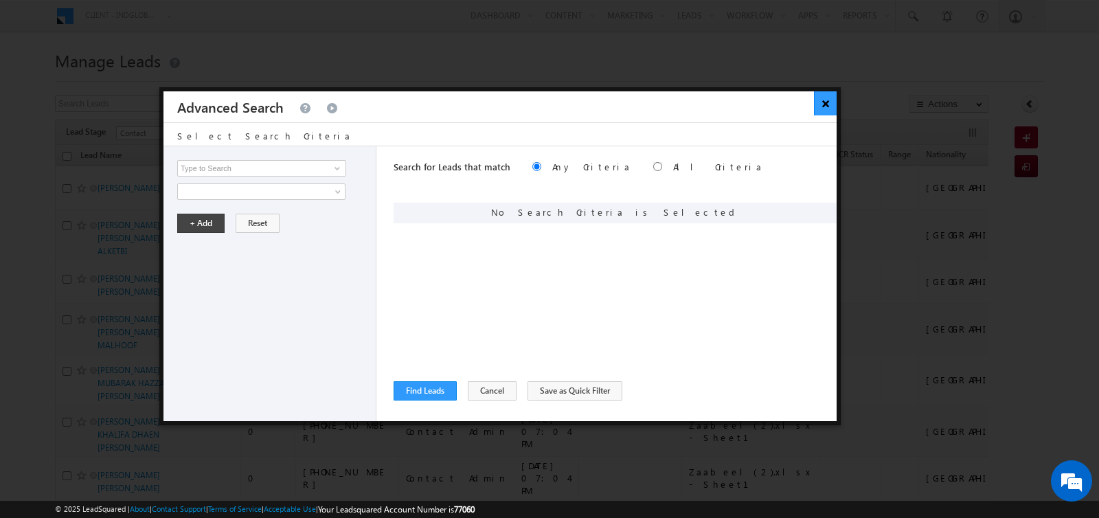
click at [826, 106] on button "×" at bounding box center [825, 103] width 23 height 24
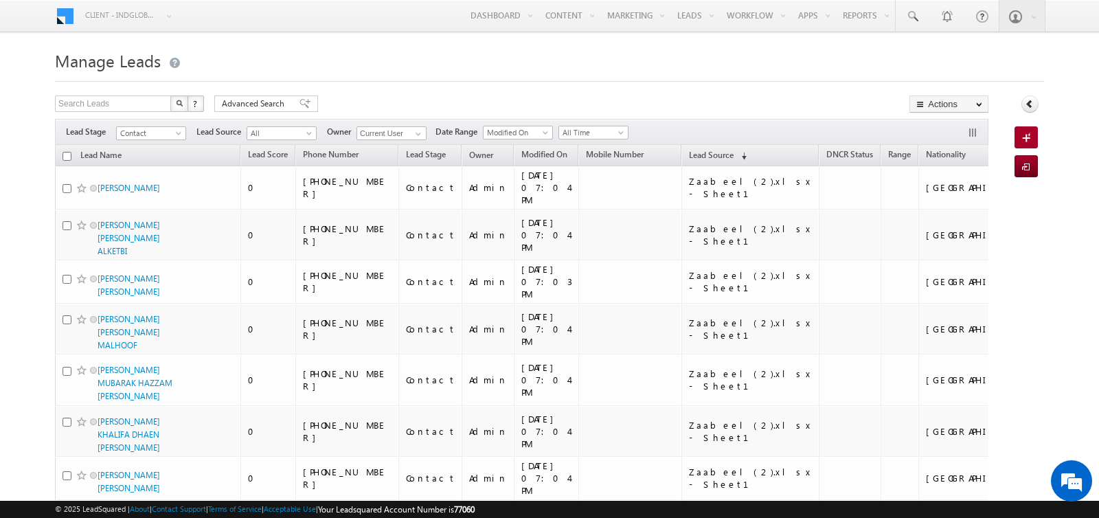
click at [391, 140] on div "Filters Lead Stage Contact Contact Lead Source All All Owner Current User Curre…" at bounding box center [521, 132] width 933 height 26
click at [389, 133] on input "Current User" at bounding box center [392, 133] width 70 height 14
click at [382, 146] on link "Admin [EMAIL_ADDRESS][DOMAIN_NAME]" at bounding box center [425, 152] width 137 height 26
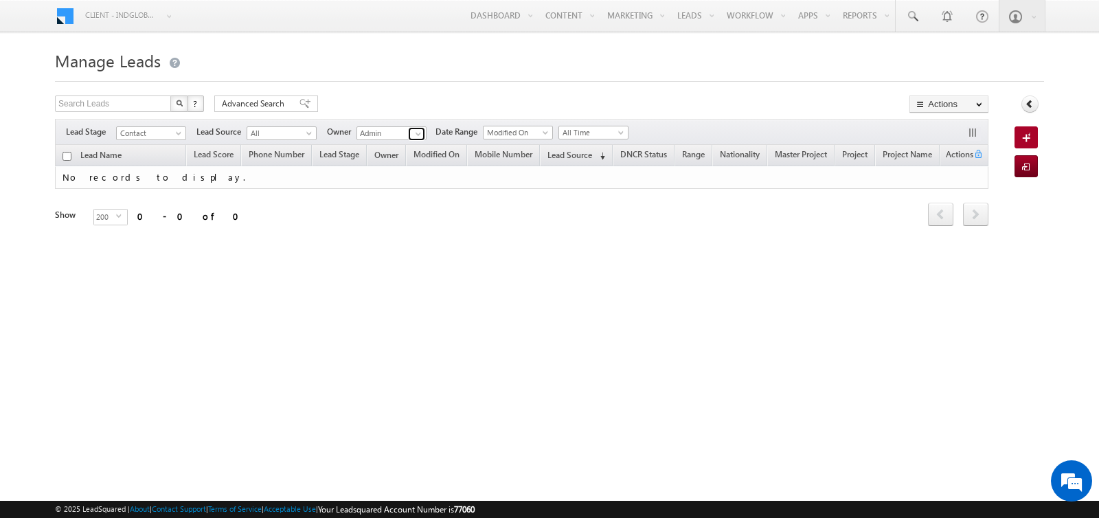
click at [418, 132] on span at bounding box center [418, 133] width 11 height 11
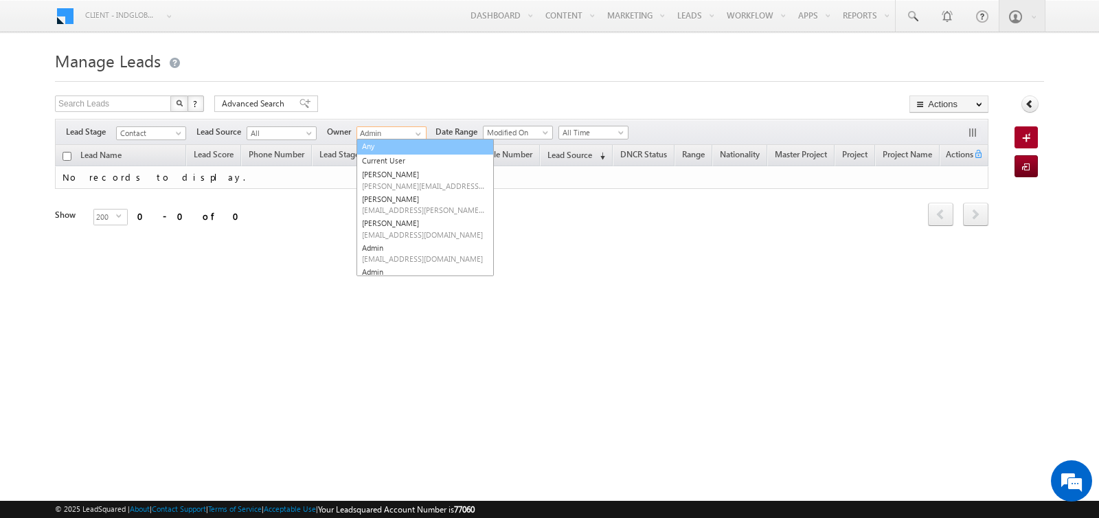
click at [386, 147] on link "Any" at bounding box center [425, 147] width 137 height 16
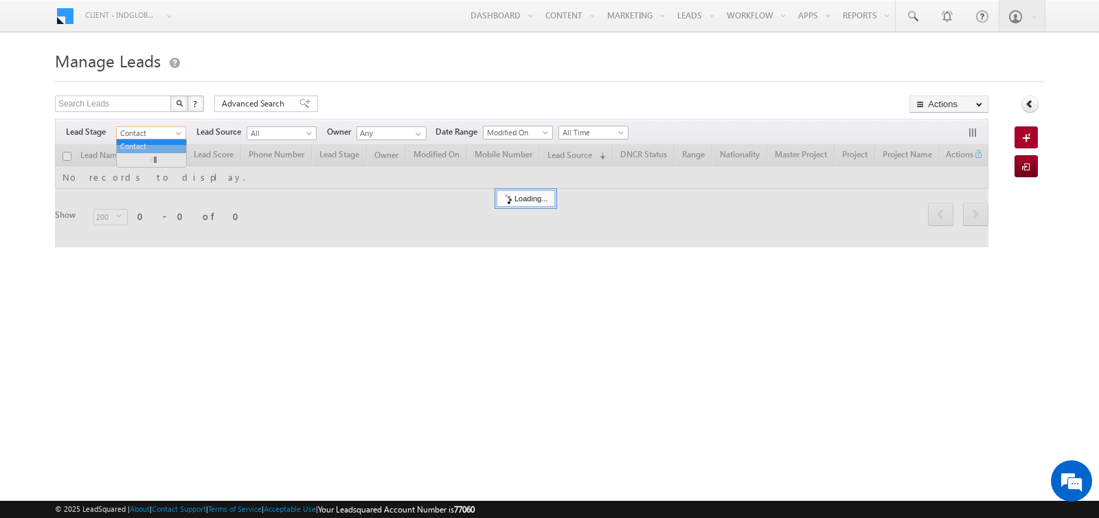
click at [160, 135] on span "Contact" at bounding box center [149, 133] width 65 height 12
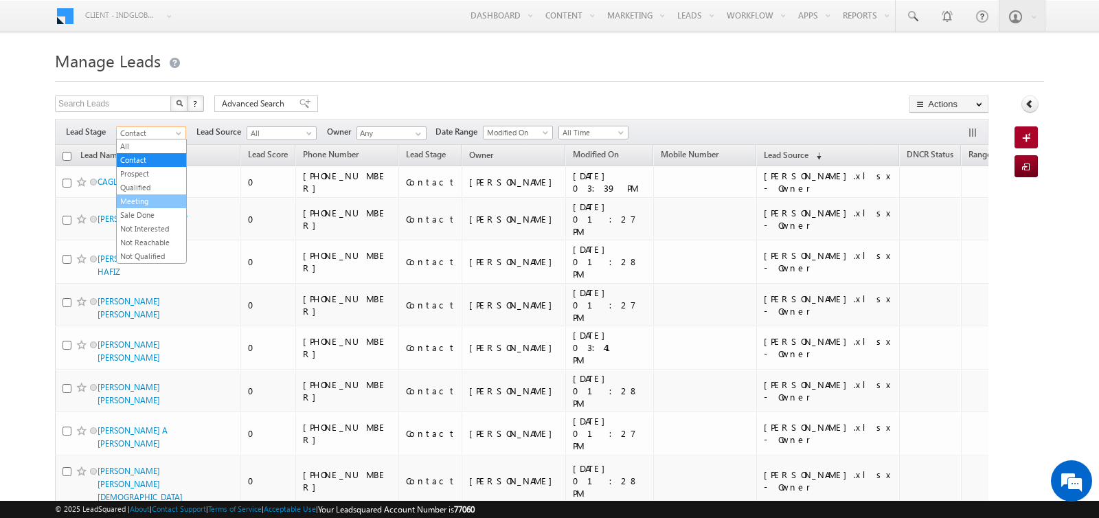
click at [150, 199] on link "Meeting" at bounding box center [151, 201] width 69 height 12
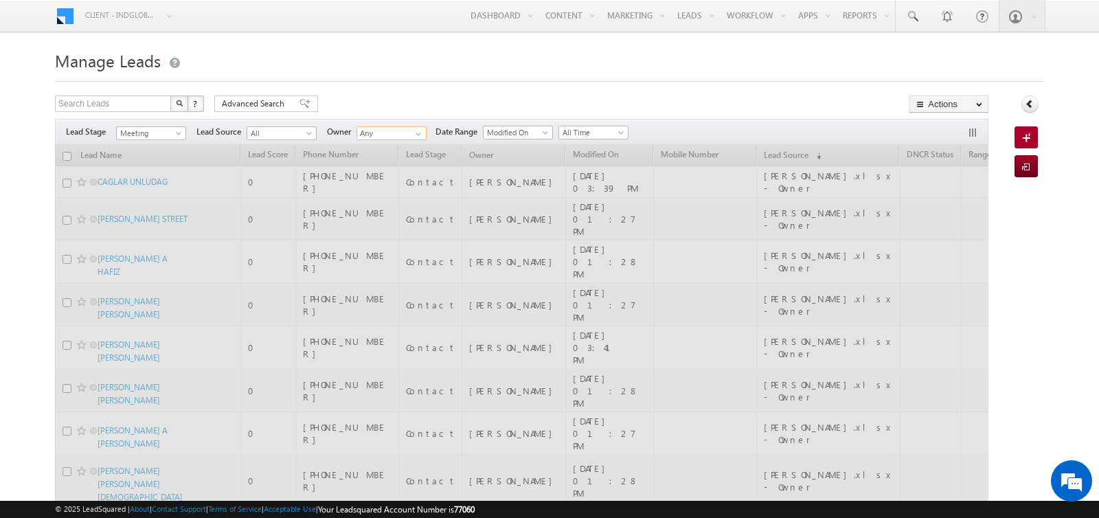
click at [381, 135] on input "Any" at bounding box center [392, 133] width 70 height 14
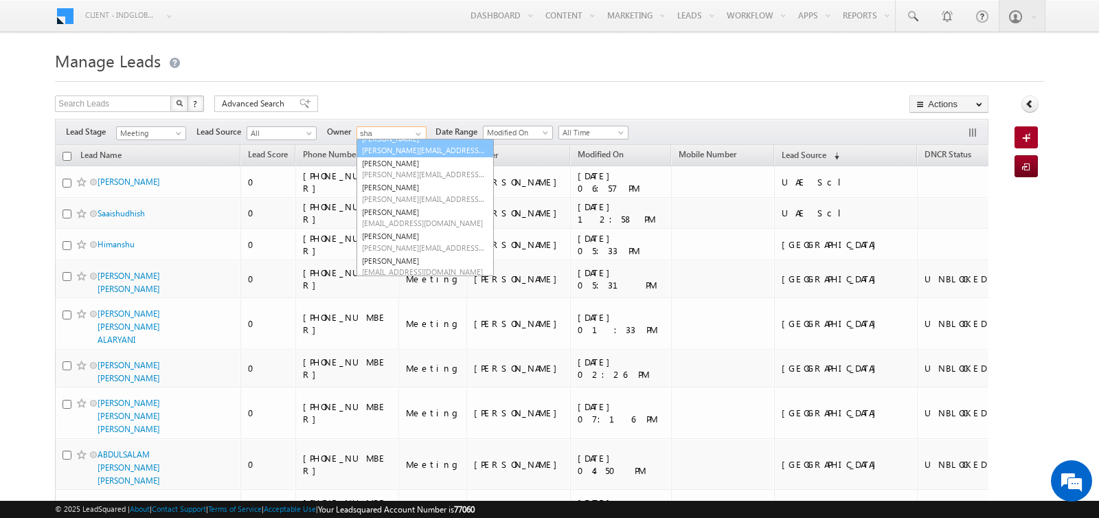
scroll to position [107, 0]
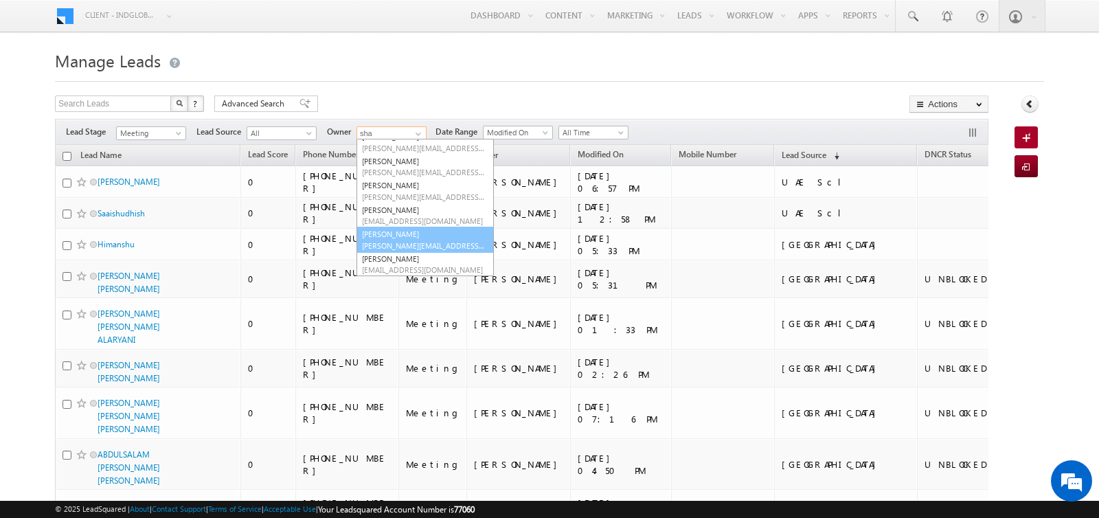
click at [407, 240] on span "[PERSON_NAME][EMAIL_ADDRESS][DOMAIN_NAME]" at bounding box center [424, 245] width 124 height 10
